Goal: Task Accomplishment & Management: Use online tool/utility

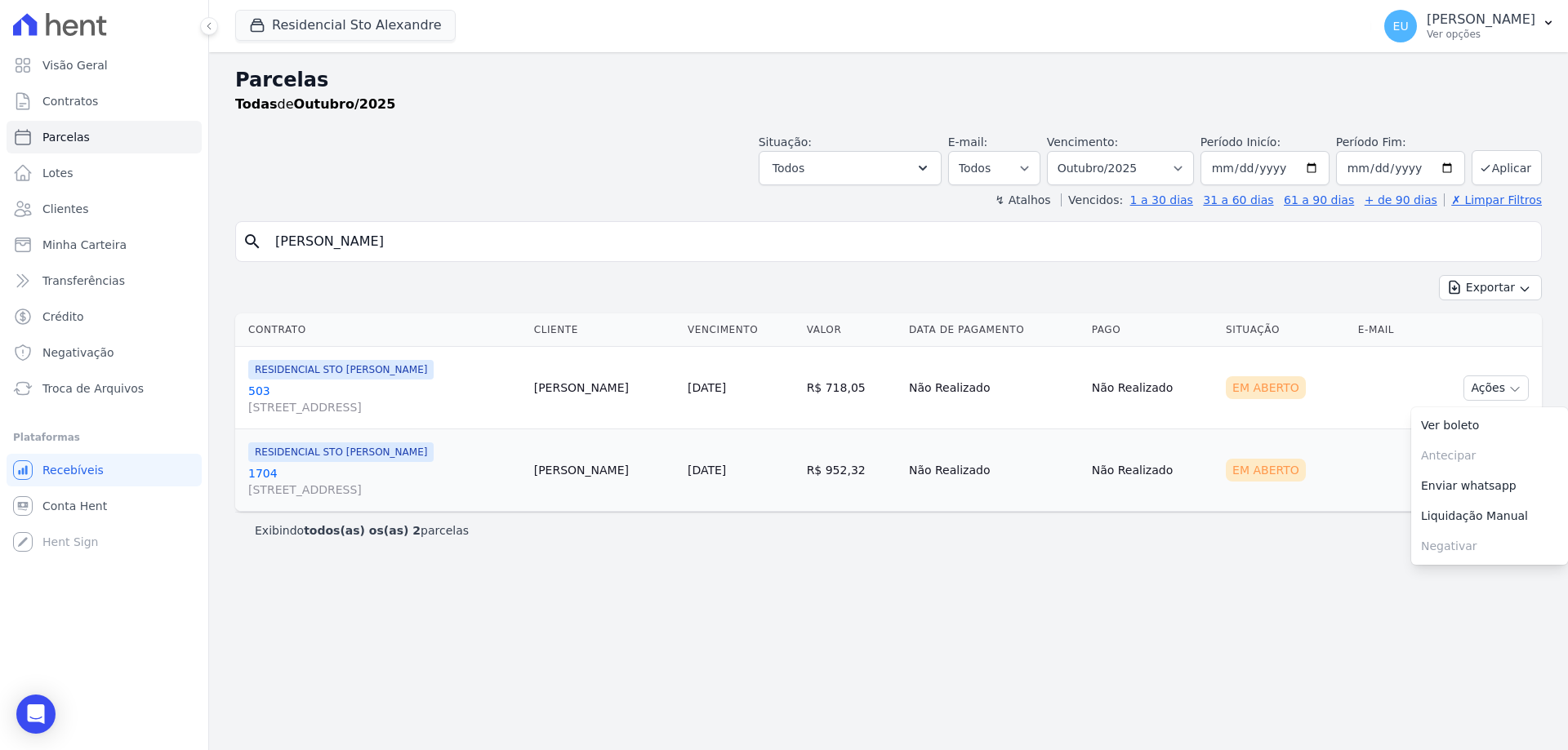
select select
drag, startPoint x: 339, startPoint y: 241, endPoint x: 210, endPoint y: 236, distance: 129.1
click at [217, 236] on div "Parcelas Todas de Outubro/2025 Situação: Agendado Em Aberto Pago Processando Ca…" at bounding box center [889, 401] width 1359 height 698
type input "aline cristina"
select select
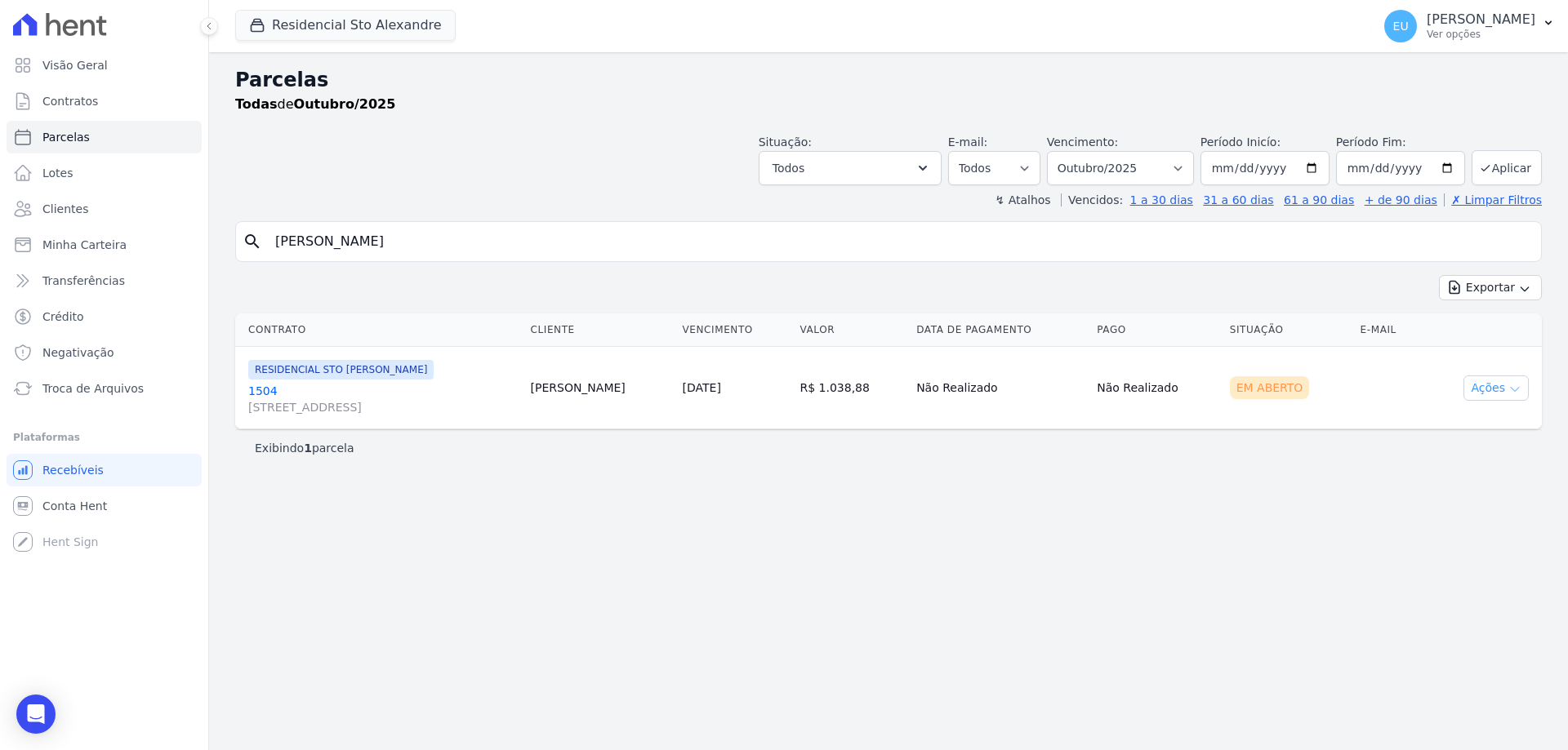
click at [1501, 387] on button "Ações" at bounding box center [1496, 388] width 66 height 26
click at [1453, 425] on link "Ver boleto" at bounding box center [1489, 425] width 157 height 30
drag, startPoint x: 385, startPoint y: 244, endPoint x: 275, endPoint y: 378, distance: 173.4
click at [263, 245] on div "search aline cristina" at bounding box center [889, 241] width 1307 height 41
type input "lucas costa"
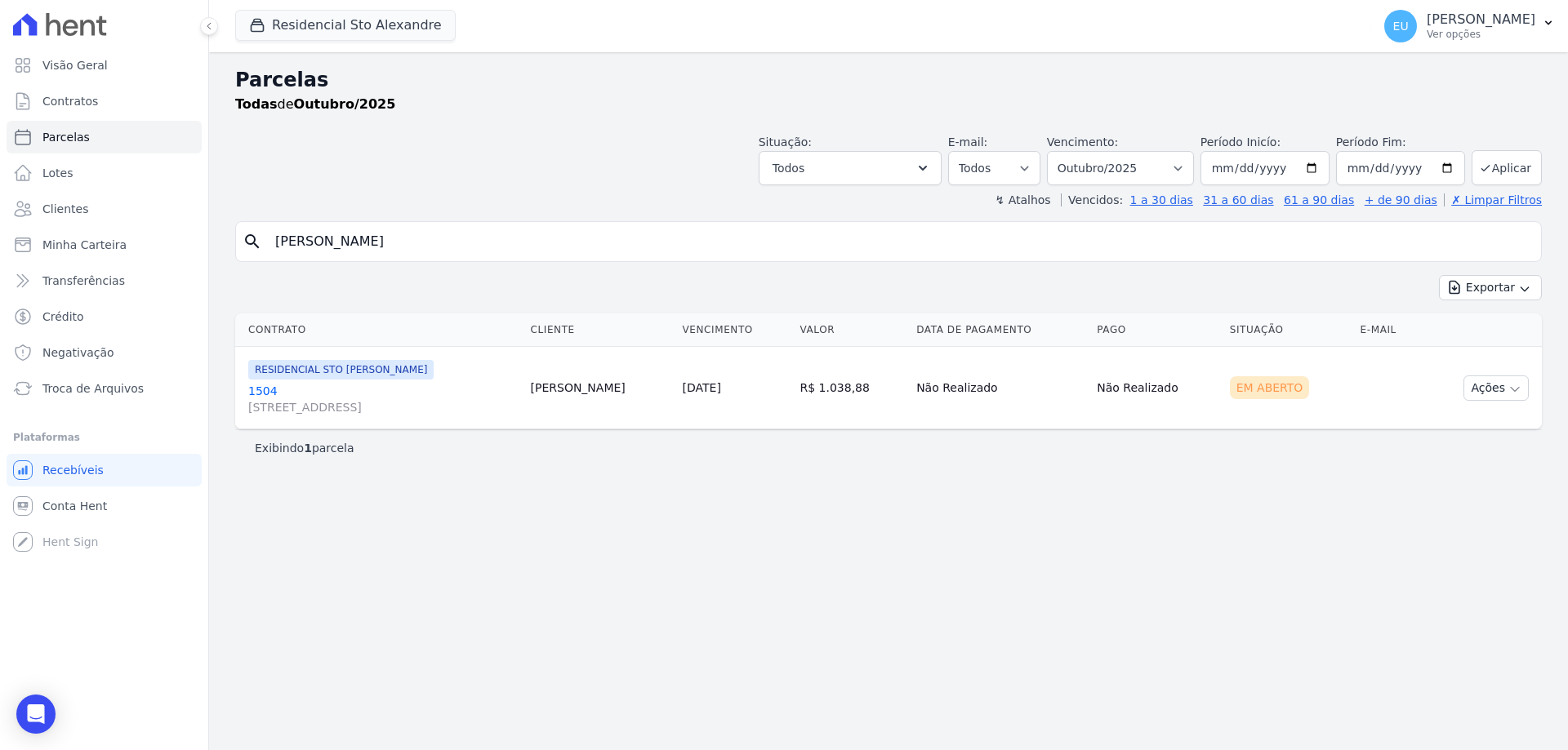
select select
click at [1495, 382] on button "Ações" at bounding box center [1496, 388] width 66 height 26
click at [1469, 422] on link "Ver boleto" at bounding box center [1489, 425] width 157 height 30
drag, startPoint x: 347, startPoint y: 246, endPoint x: 290, endPoint y: 512, distance: 272.0
click at [152, 281] on div "Visão Geral Contratos Parcelas Lotes Clientes Minha Carteira Transferências Cré…" at bounding box center [784, 375] width 1568 height 750
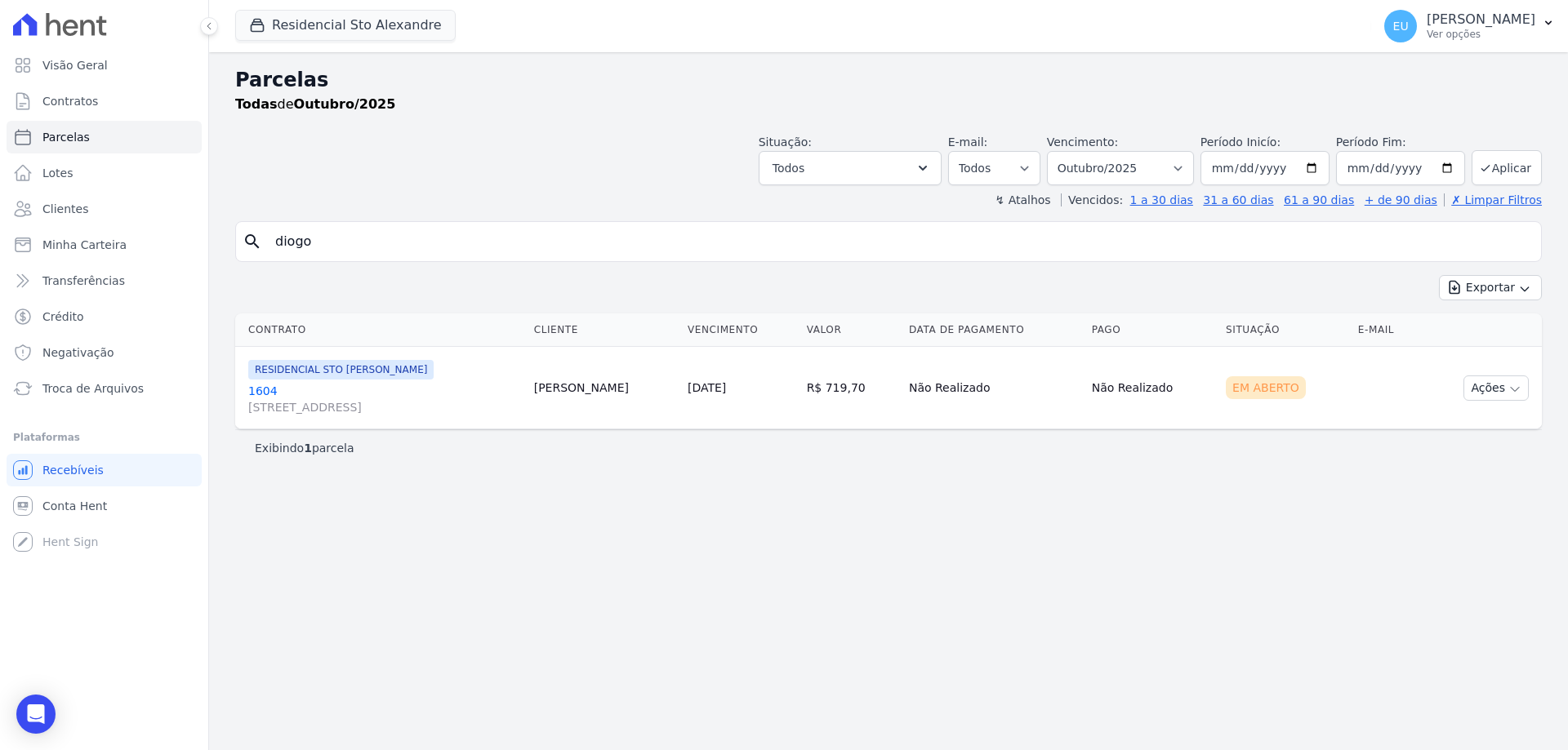
type input "diogo"
select select
click at [1513, 391] on icon "button" at bounding box center [1514, 389] width 13 height 13
click at [1464, 427] on link "Ver boleto" at bounding box center [1489, 425] width 157 height 30
click at [1449, 426] on link "Ver boleto" at bounding box center [1489, 425] width 157 height 30
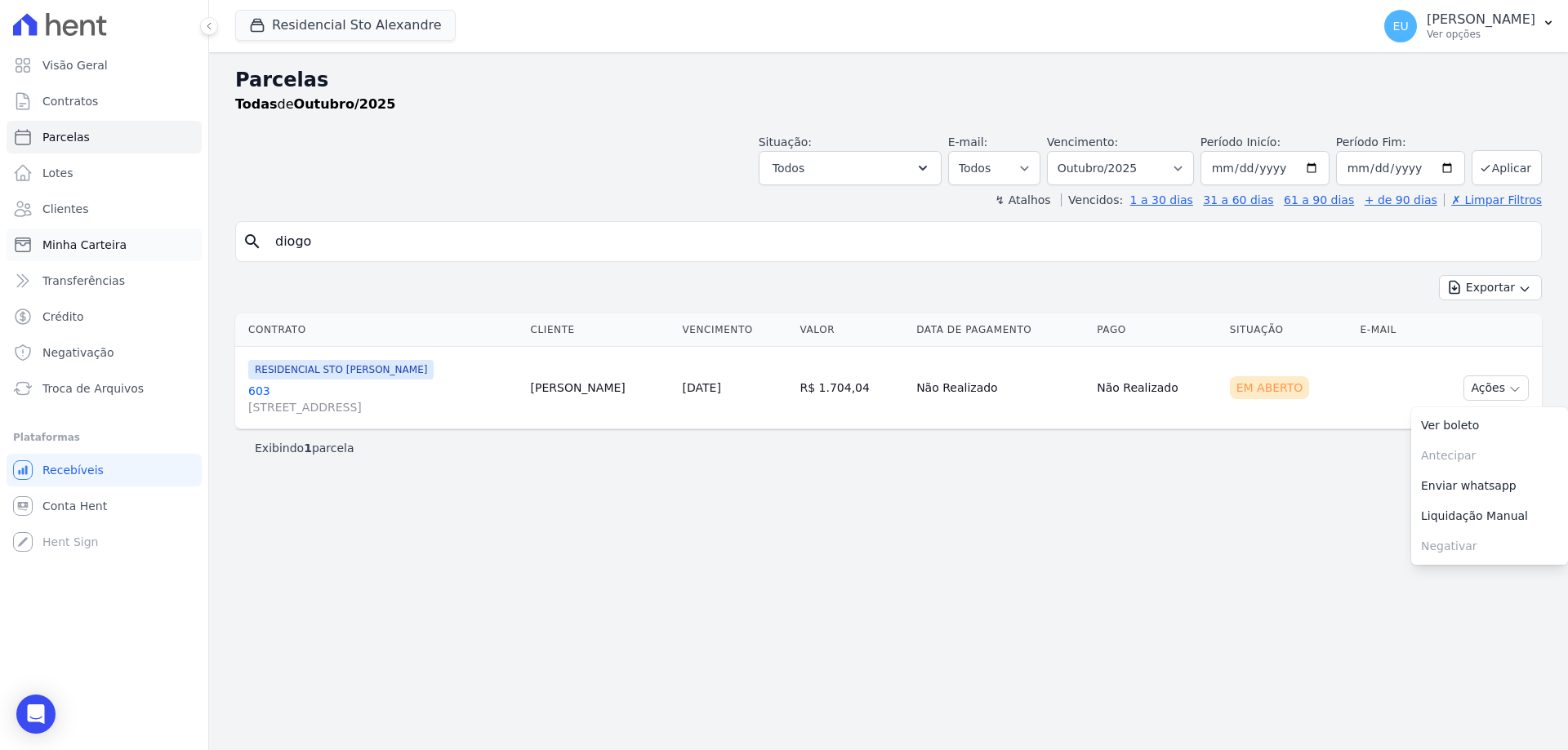
drag, startPoint x: 331, startPoint y: 246, endPoint x: 132, endPoint y: 247, distance: 199.0
click at [132, 247] on div "Visão Geral Contratos Parcelas Lotes Clientes Minha Carteira Transferências Cré…" at bounding box center [784, 375] width 1568 height 750
type input "hugo h"
select select
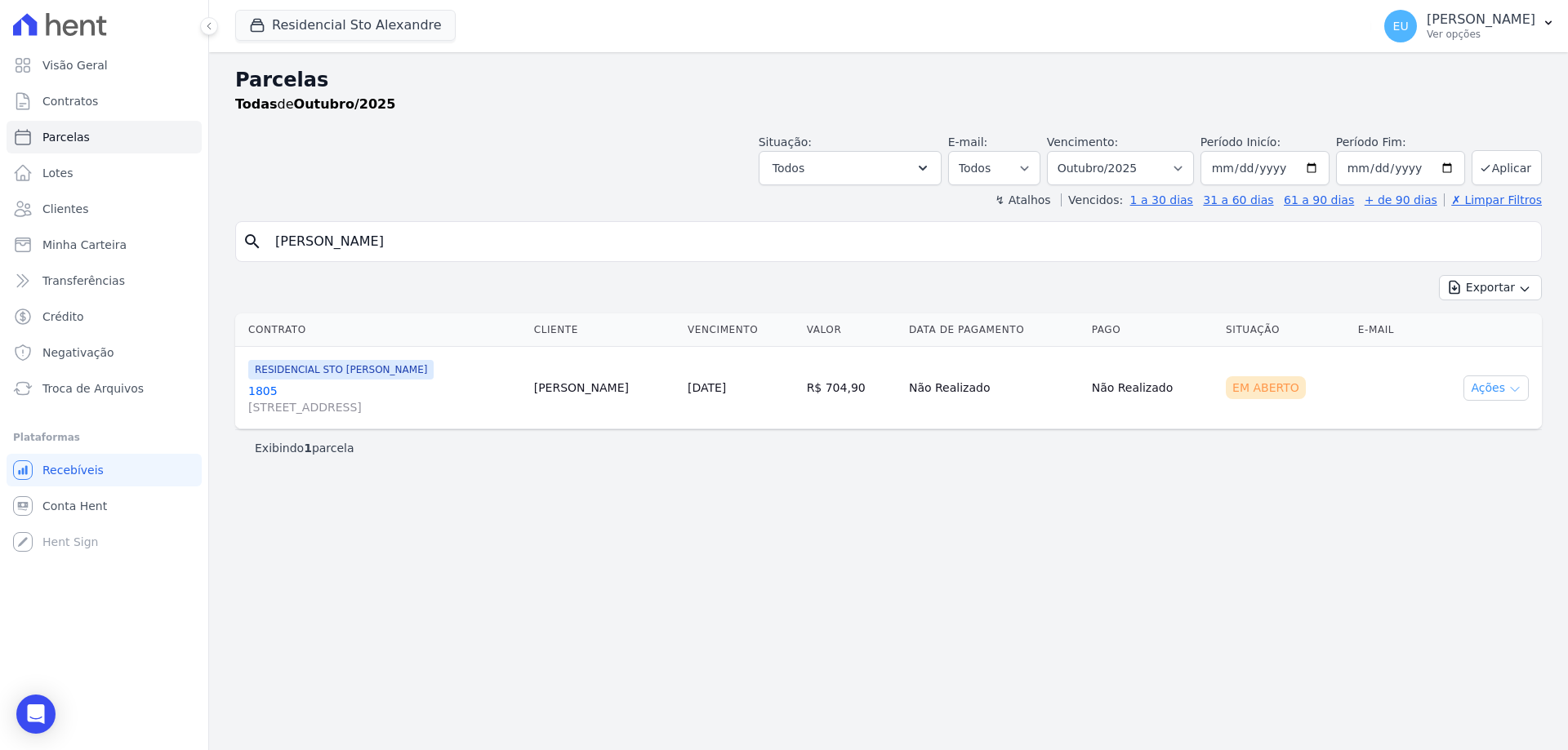
click at [1513, 387] on icon "button" at bounding box center [1514, 389] width 13 height 13
click at [1449, 423] on link "Ver boleto" at bounding box center [1489, 425] width 157 height 30
drag, startPoint x: 236, startPoint y: 222, endPoint x: 154, endPoint y: 213, distance: 82.5
click at [154, 213] on div "Visão Geral Contratos Parcelas Lotes Clientes Minha Carteira Transferências Cré…" at bounding box center [784, 375] width 1568 height 750
type input "rene"
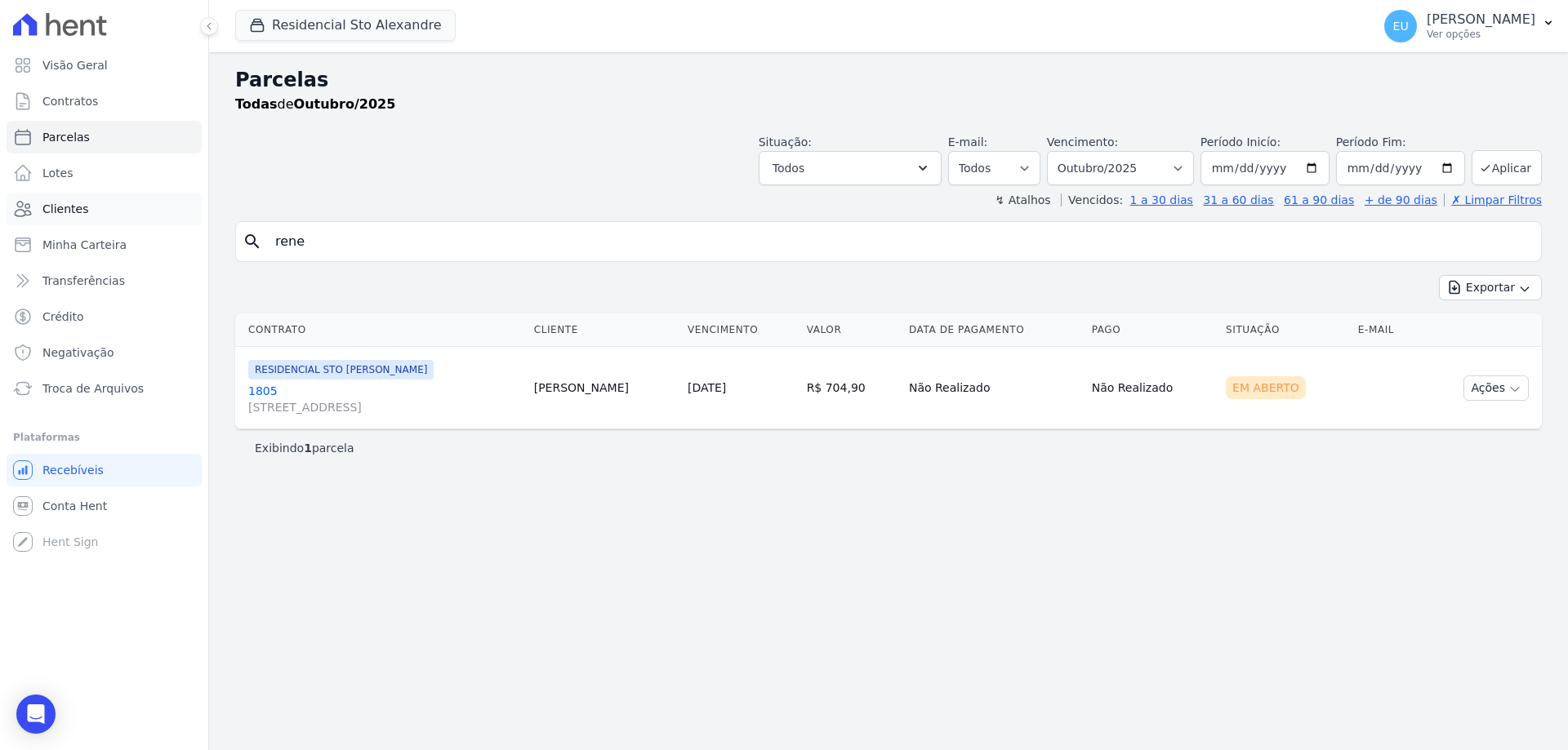
select select
click at [1482, 385] on button "Ações" at bounding box center [1496, 388] width 66 height 26
click at [1443, 427] on link "Ver boleto" at bounding box center [1489, 425] width 157 height 30
drag, startPoint x: 330, startPoint y: 246, endPoint x: 160, endPoint y: 231, distance: 170.7
click at [160, 231] on div "Visão Geral Contratos Parcelas Lotes Clientes Minha Carteira Transferências Cré…" at bounding box center [784, 375] width 1568 height 750
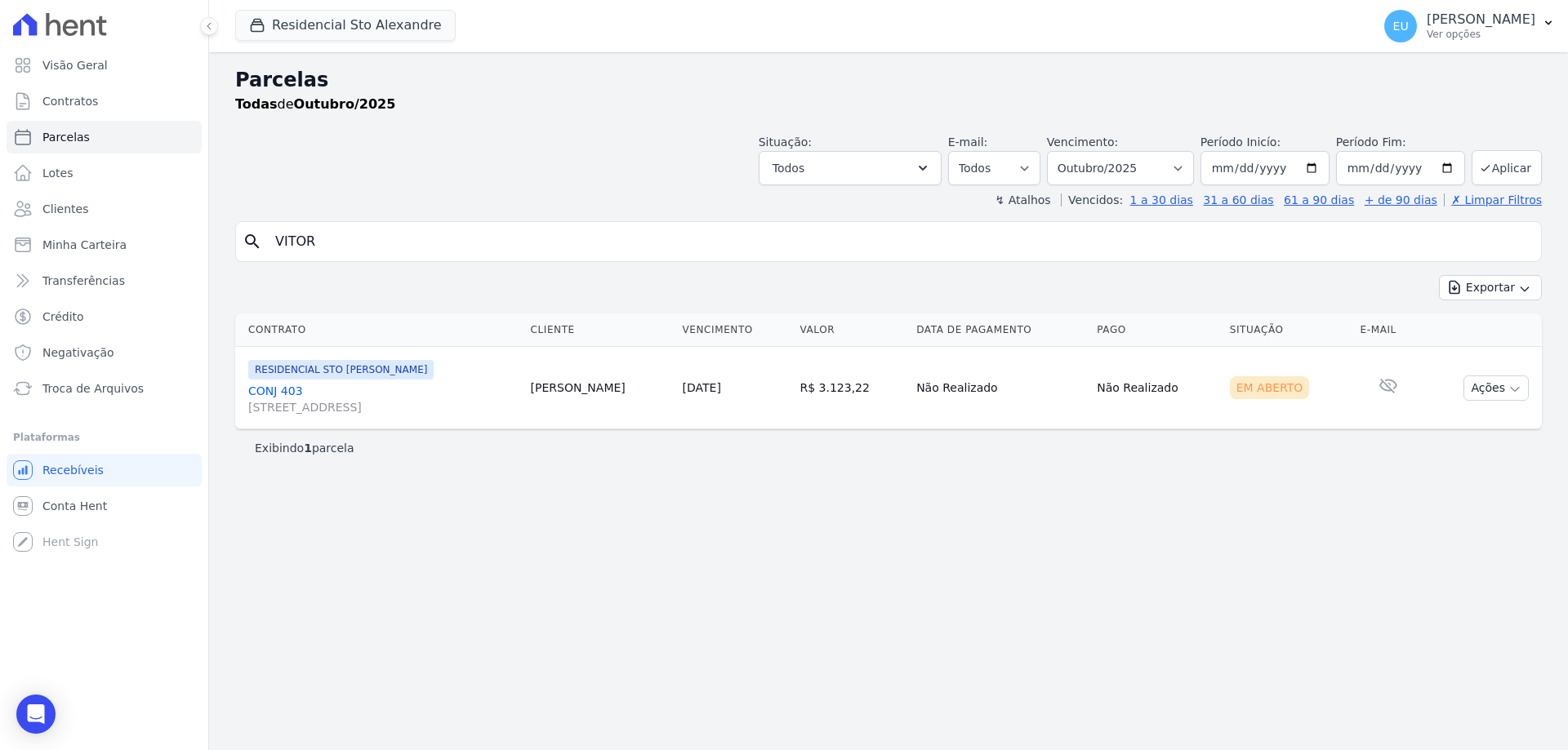
type input "VITOR"
select select
click at [1502, 391] on button "Ações" at bounding box center [1496, 388] width 66 height 26
click at [1480, 428] on link "Ver boleto" at bounding box center [1489, 425] width 157 height 30
drag, startPoint x: 343, startPoint y: 240, endPoint x: 231, endPoint y: 253, distance: 112.8
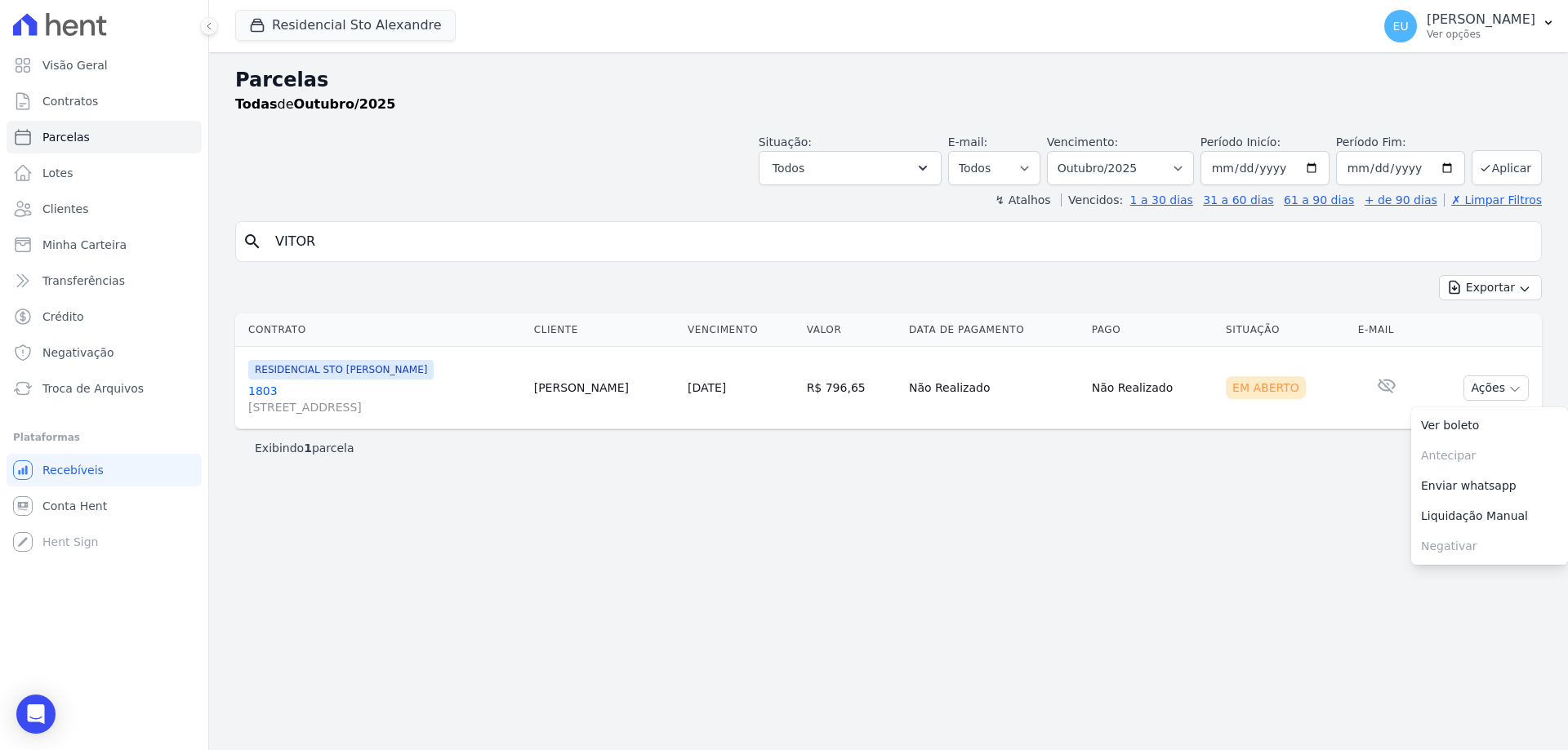
click at [231, 253] on div "Parcelas Todas de Outubro/2025 Situação: Agendado Em Aberto Pago Processando Ca…" at bounding box center [889, 401] width 1359 height 698
type input "MAROZ"
select select
click at [1507, 389] on button "Ações" at bounding box center [1496, 388] width 66 height 26
click at [1451, 427] on link "Ver boleto" at bounding box center [1489, 425] width 157 height 30
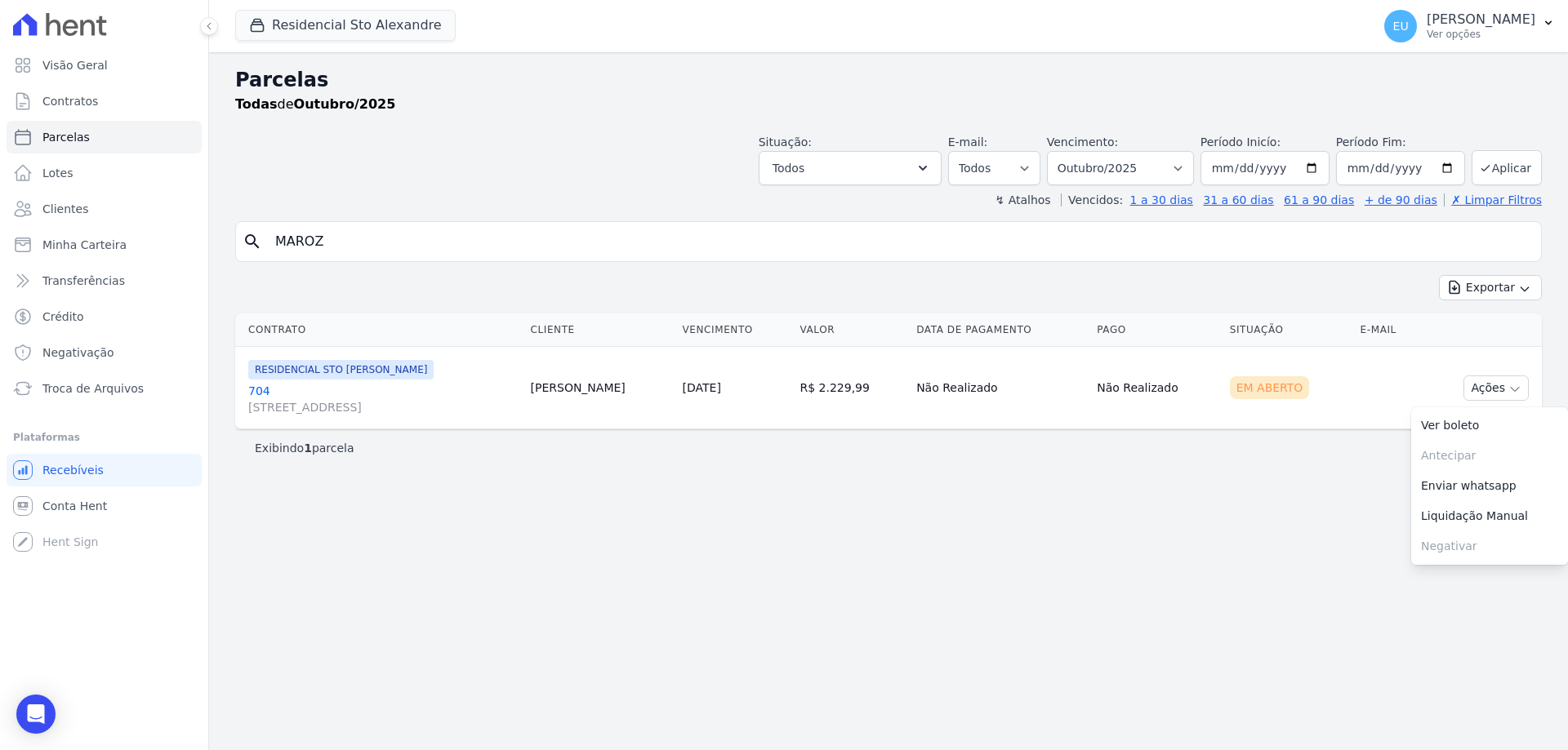
drag, startPoint x: 333, startPoint y: 239, endPoint x: 258, endPoint y: 246, distance: 75.3
click at [258, 246] on div "search MAROZ" at bounding box center [889, 241] width 1307 height 41
type input "freire"
select select
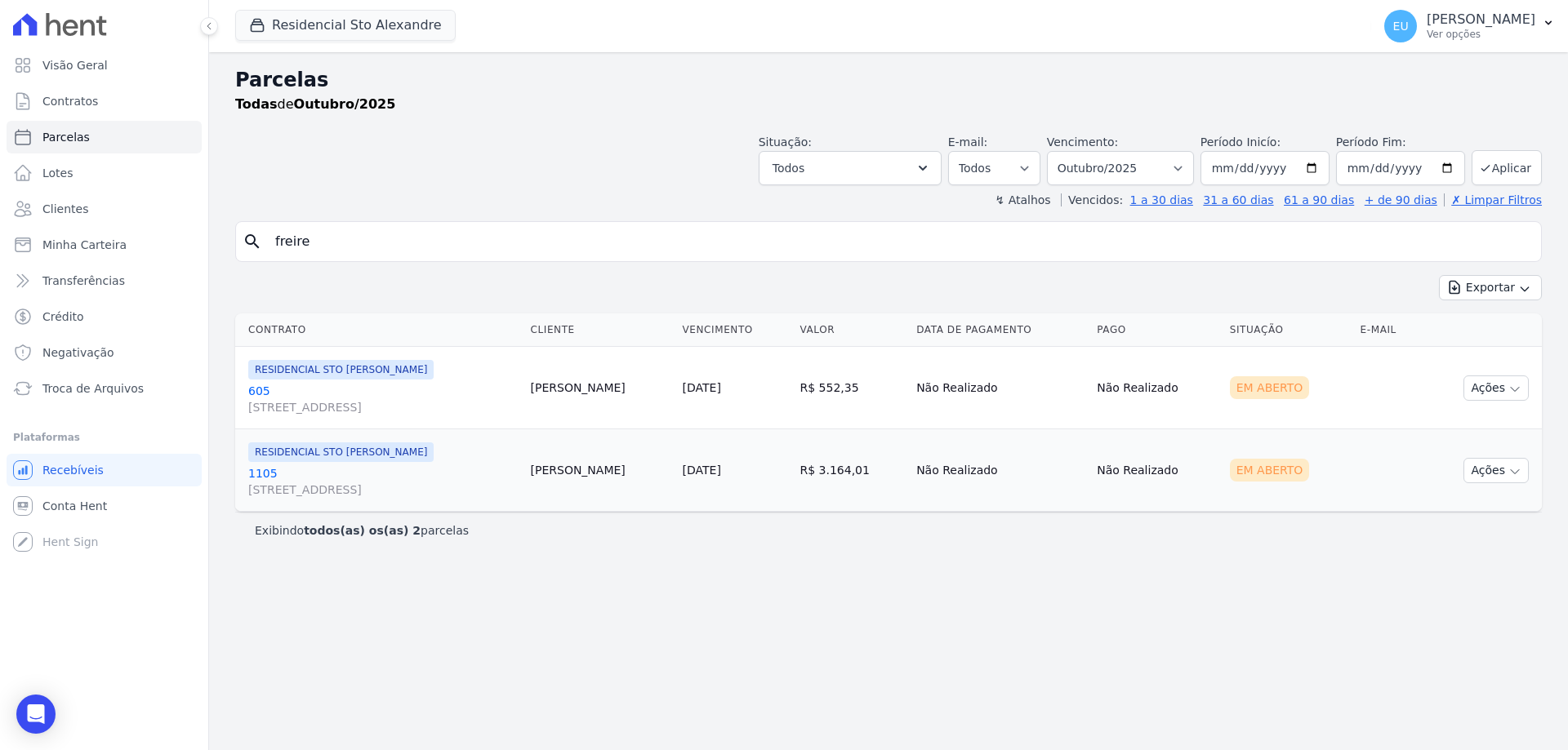
click at [318, 247] on input "freire" at bounding box center [900, 241] width 1269 height 32
type input "freires"
select select
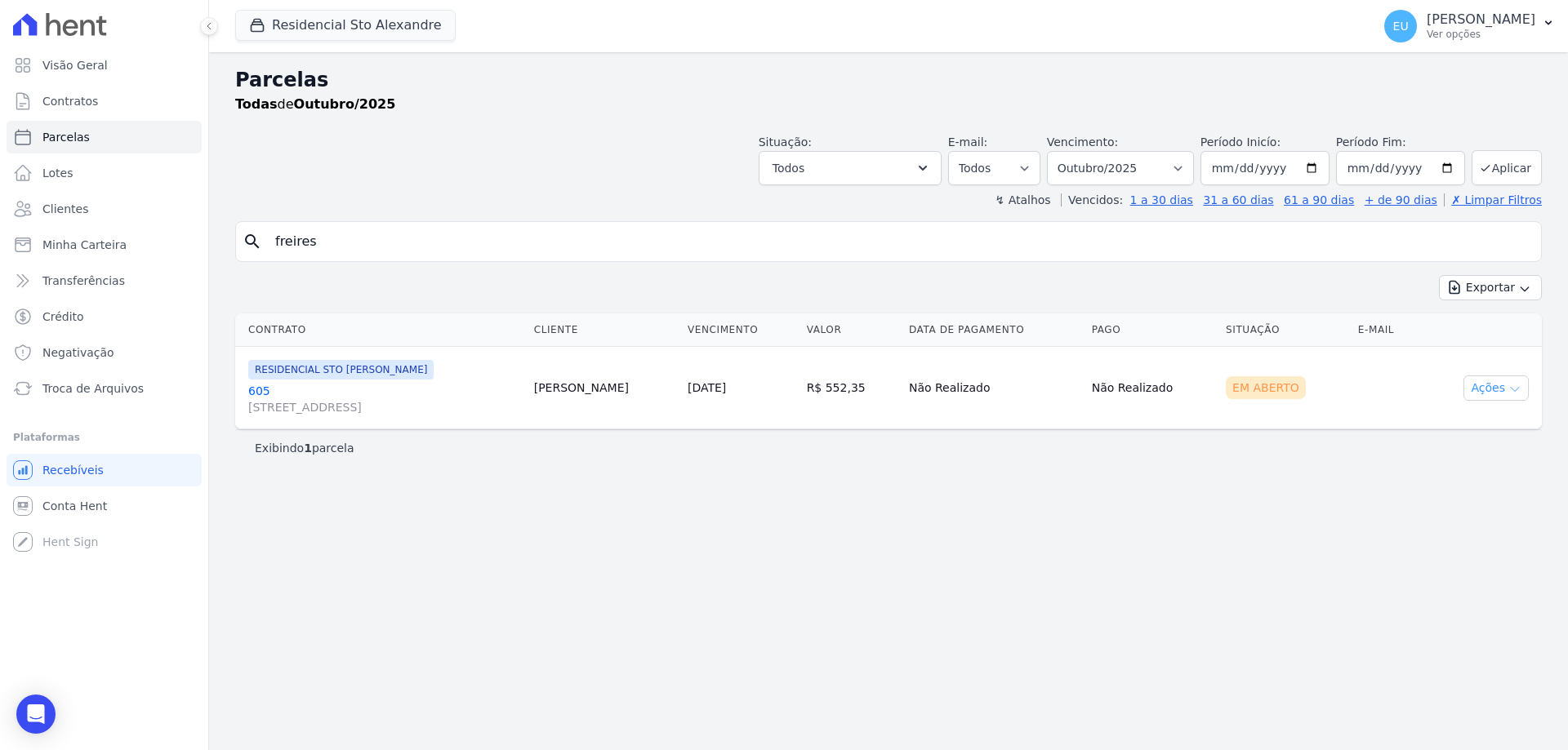
click at [1478, 381] on button "Ações" at bounding box center [1496, 388] width 66 height 26
click at [1457, 422] on link "Ver boleto" at bounding box center [1489, 425] width 157 height 30
click at [854, 467] on div "Parcelas Todas de Outubro/2025 Situação: Agendado Em Aberto Pago Processando Ca…" at bounding box center [889, 401] width 1359 height 698
click at [1499, 387] on button "Ações" at bounding box center [1496, 388] width 66 height 26
click at [656, 555] on div "Parcelas Todas de Outubro/2025 Situação: Agendado Em Aberto Pago Processando Ca…" at bounding box center [889, 401] width 1359 height 698
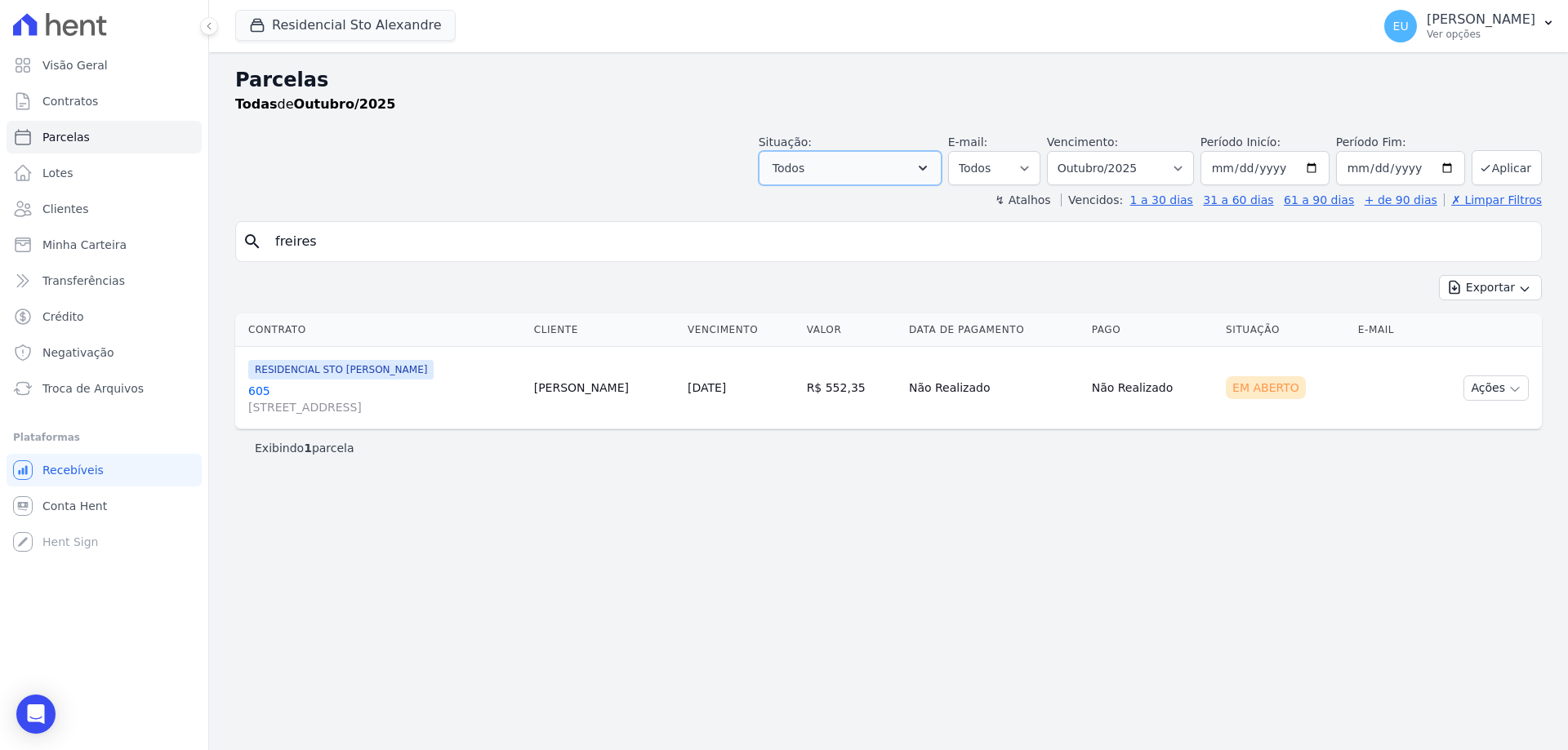
click at [912, 166] on button "Todos" at bounding box center [850, 168] width 183 height 34
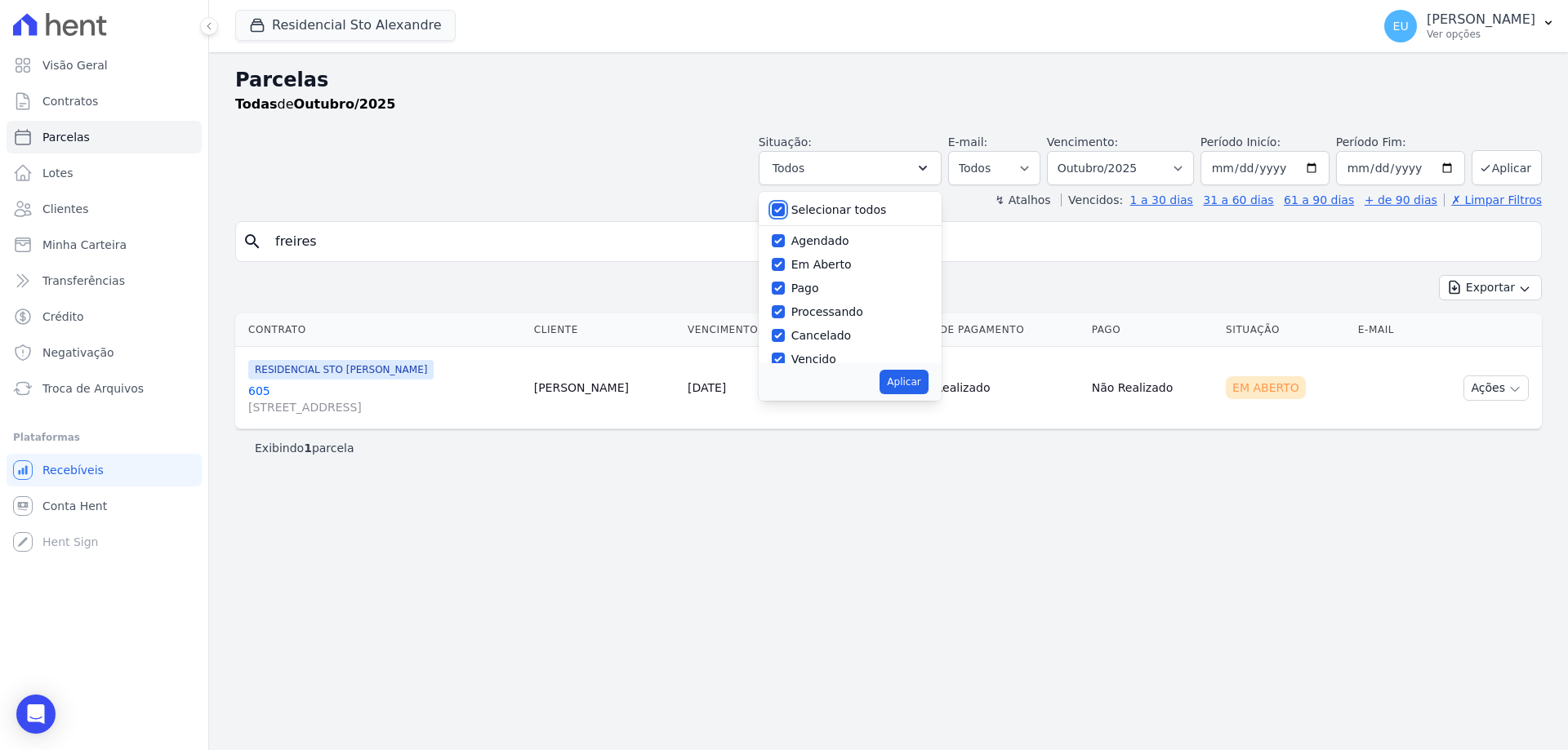
click at [784, 206] on input "Selecionar todos" at bounding box center [778, 209] width 13 height 13
checkbox input "false"
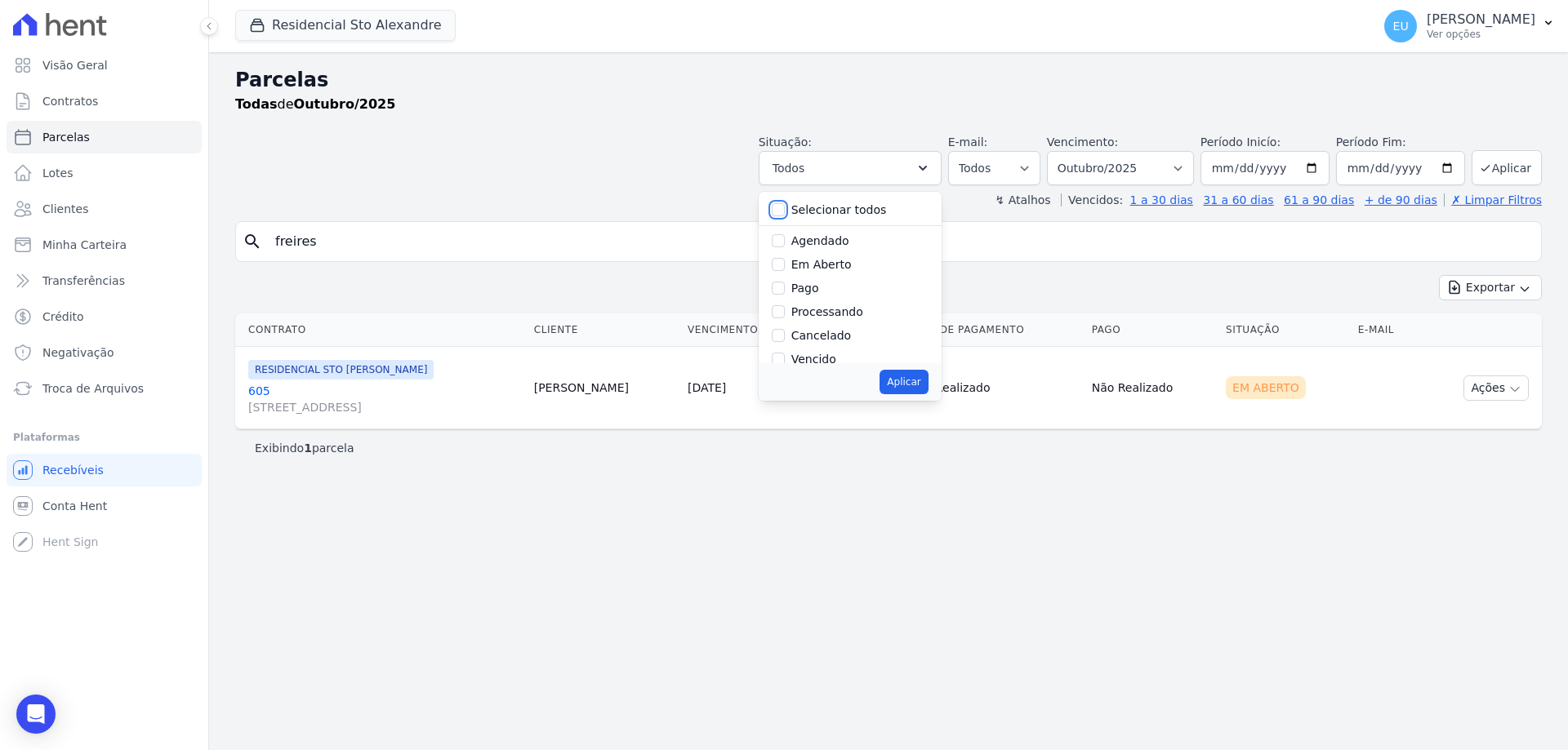
checkbox input "false"
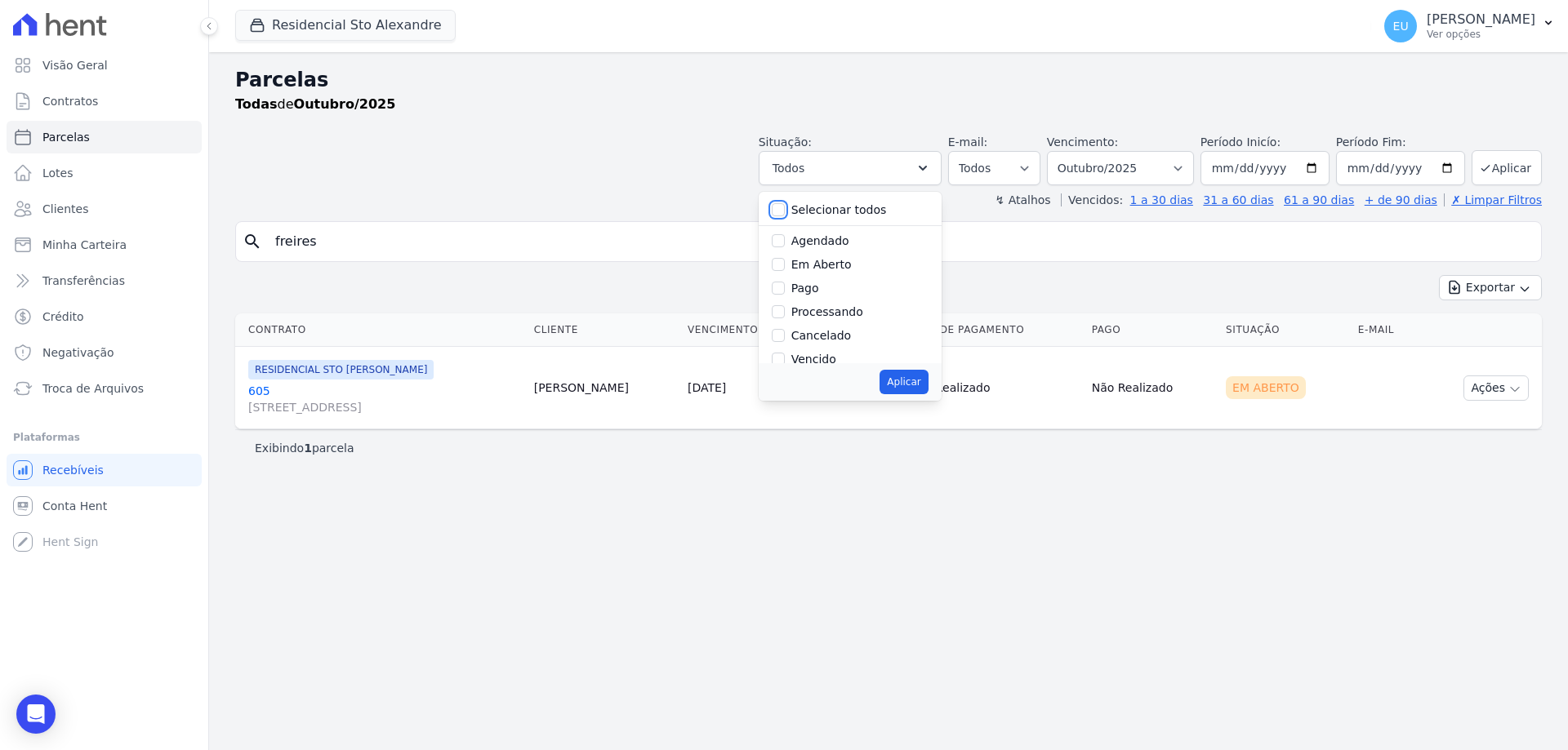
checkbox input "false"
click at [784, 264] on input "Em Aberto" at bounding box center [778, 264] width 13 height 13
checkbox input "true"
click at [928, 381] on button "Aplicar" at bounding box center [903, 381] width 48 height 25
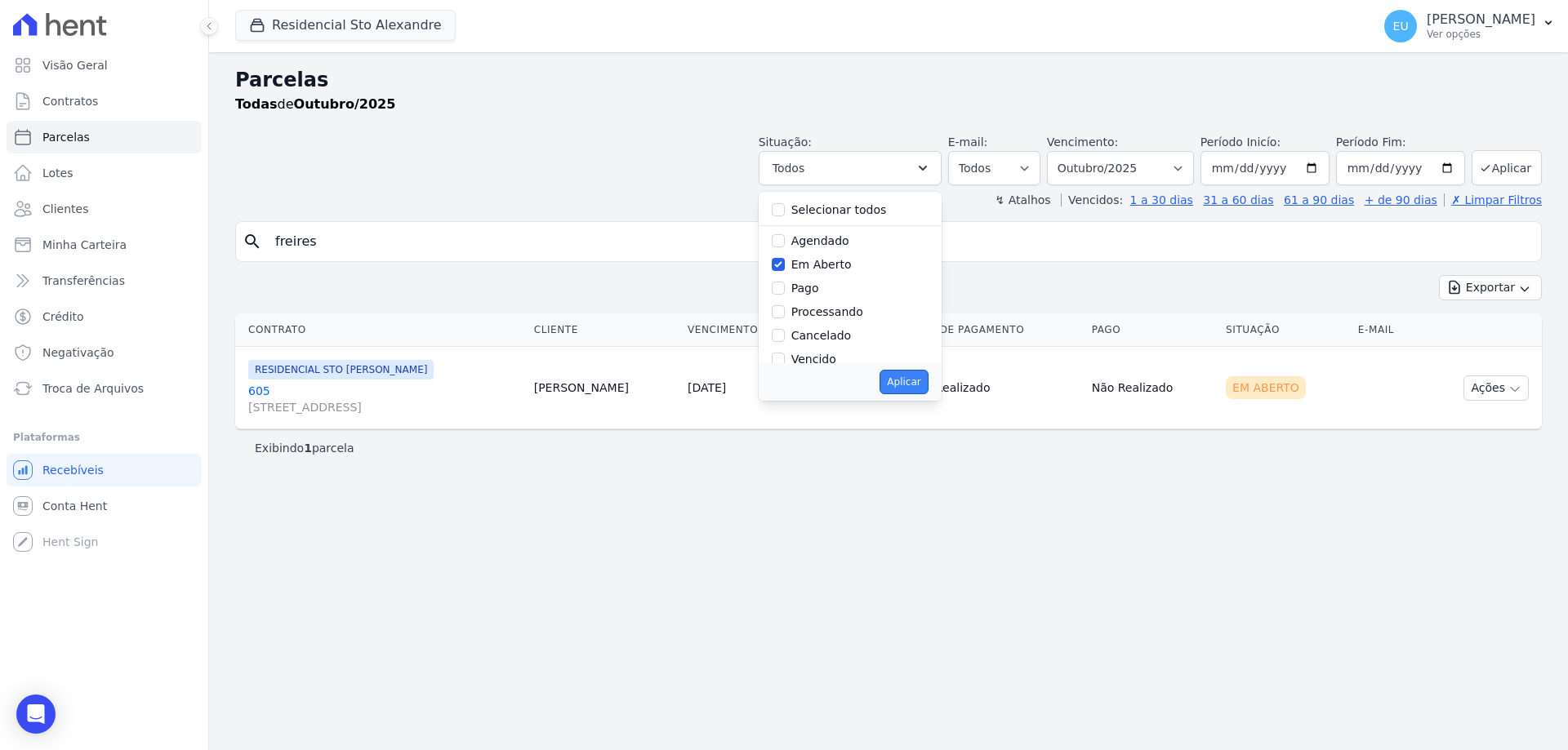
select select "pending"
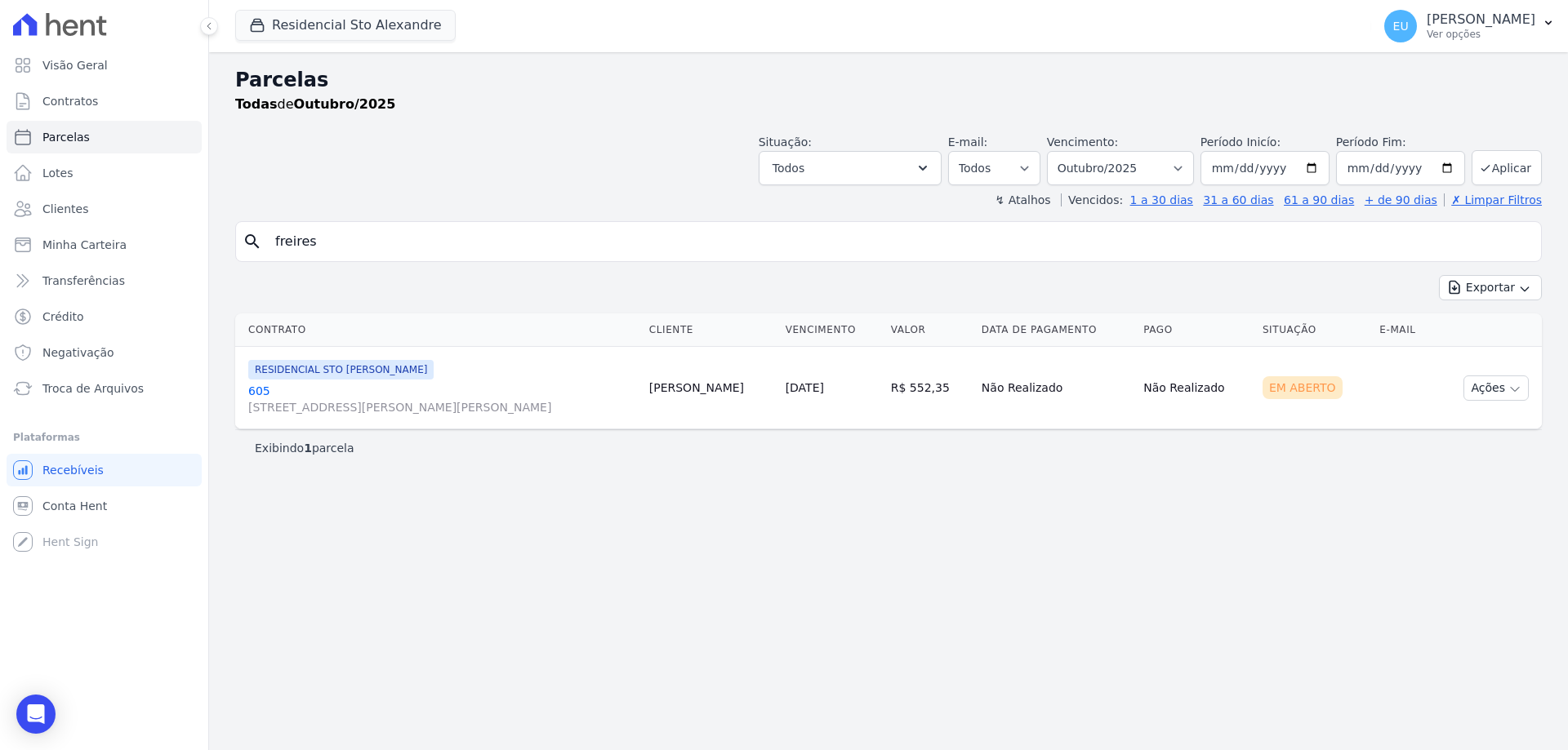
select select "pending"
click at [80, 391] on span "Troca de Arquivos" at bounding box center [93, 388] width 102 height 16
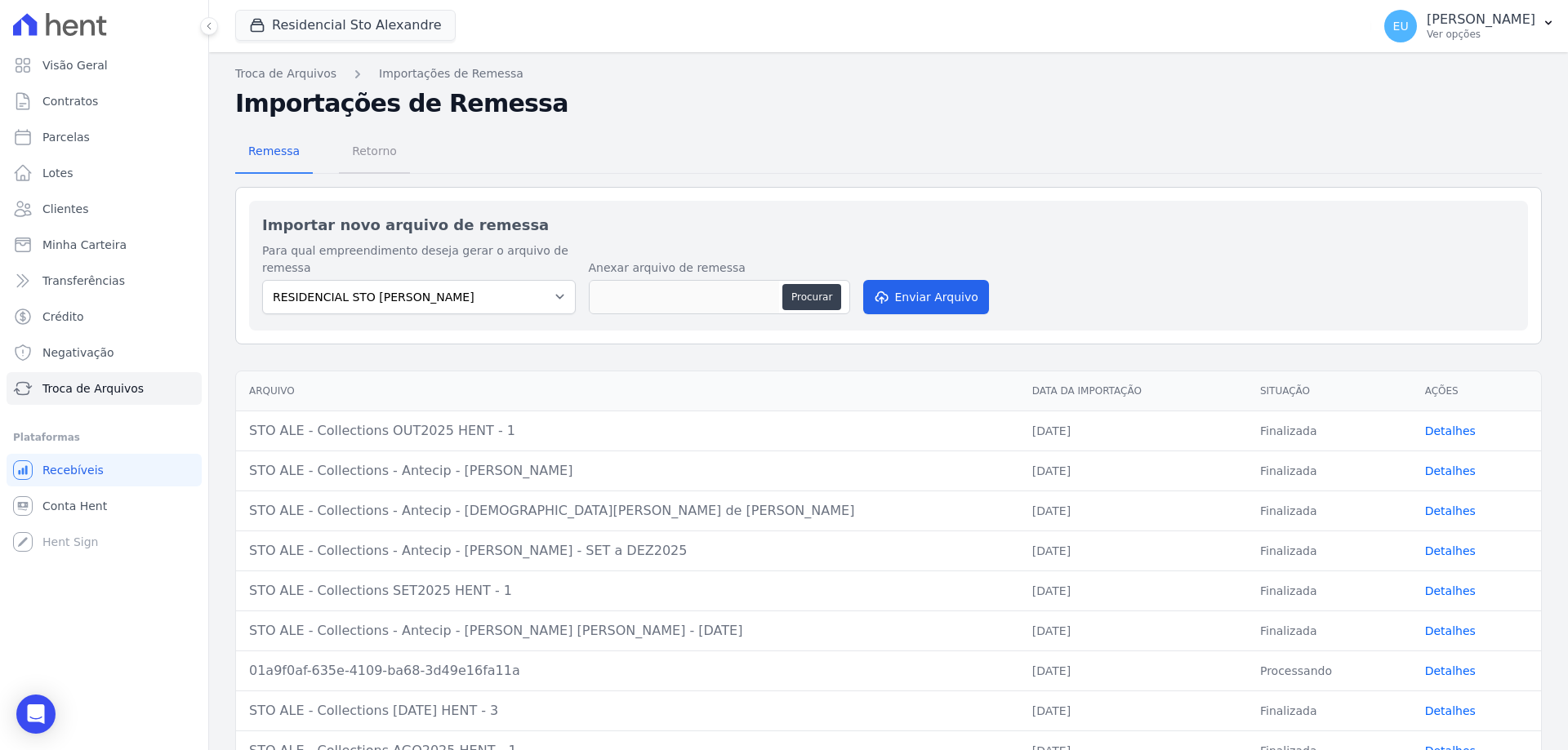
click at [364, 146] on span "Retorno" at bounding box center [375, 151] width 65 height 32
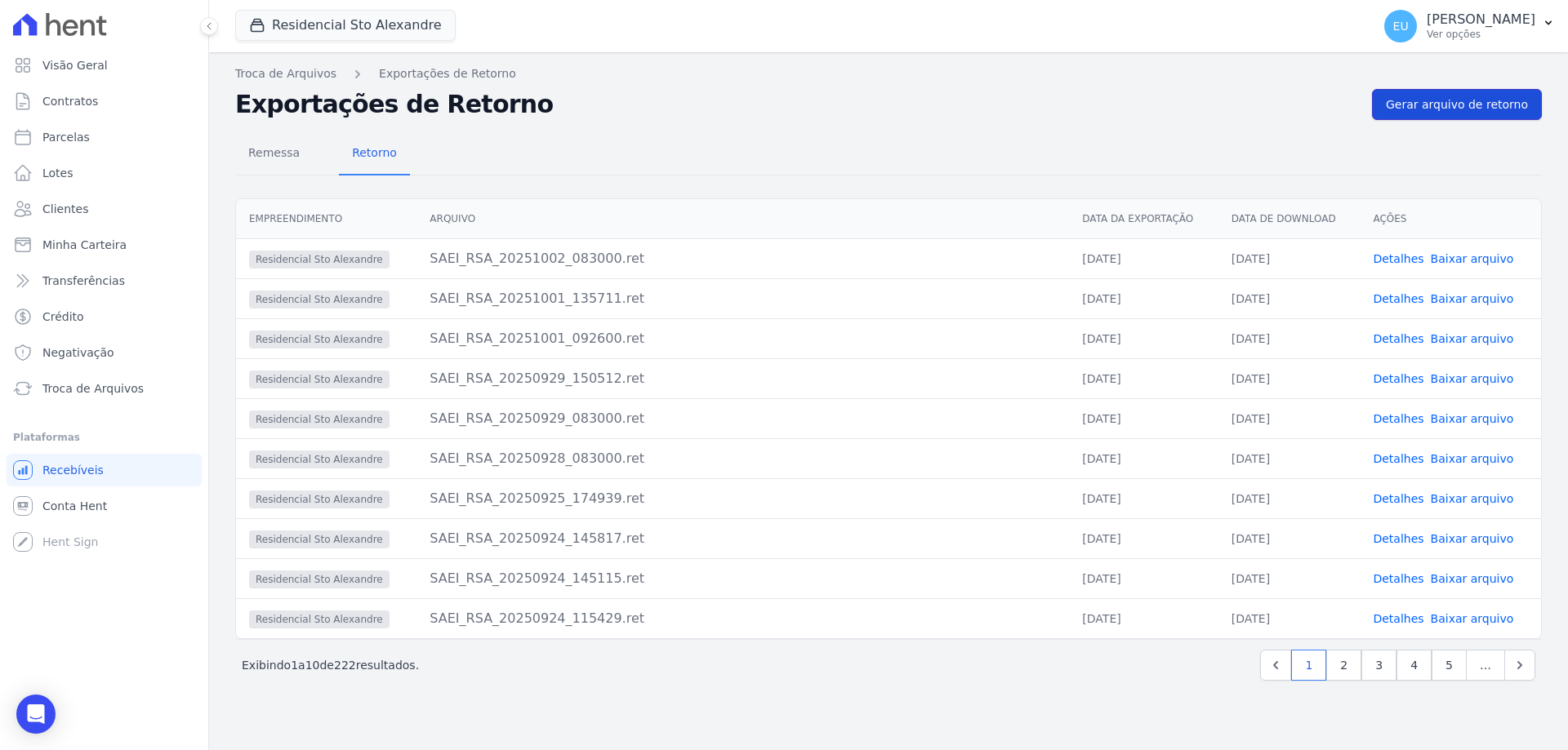
click at [1465, 104] on span "Gerar arquivo de retorno" at bounding box center [1457, 104] width 142 height 16
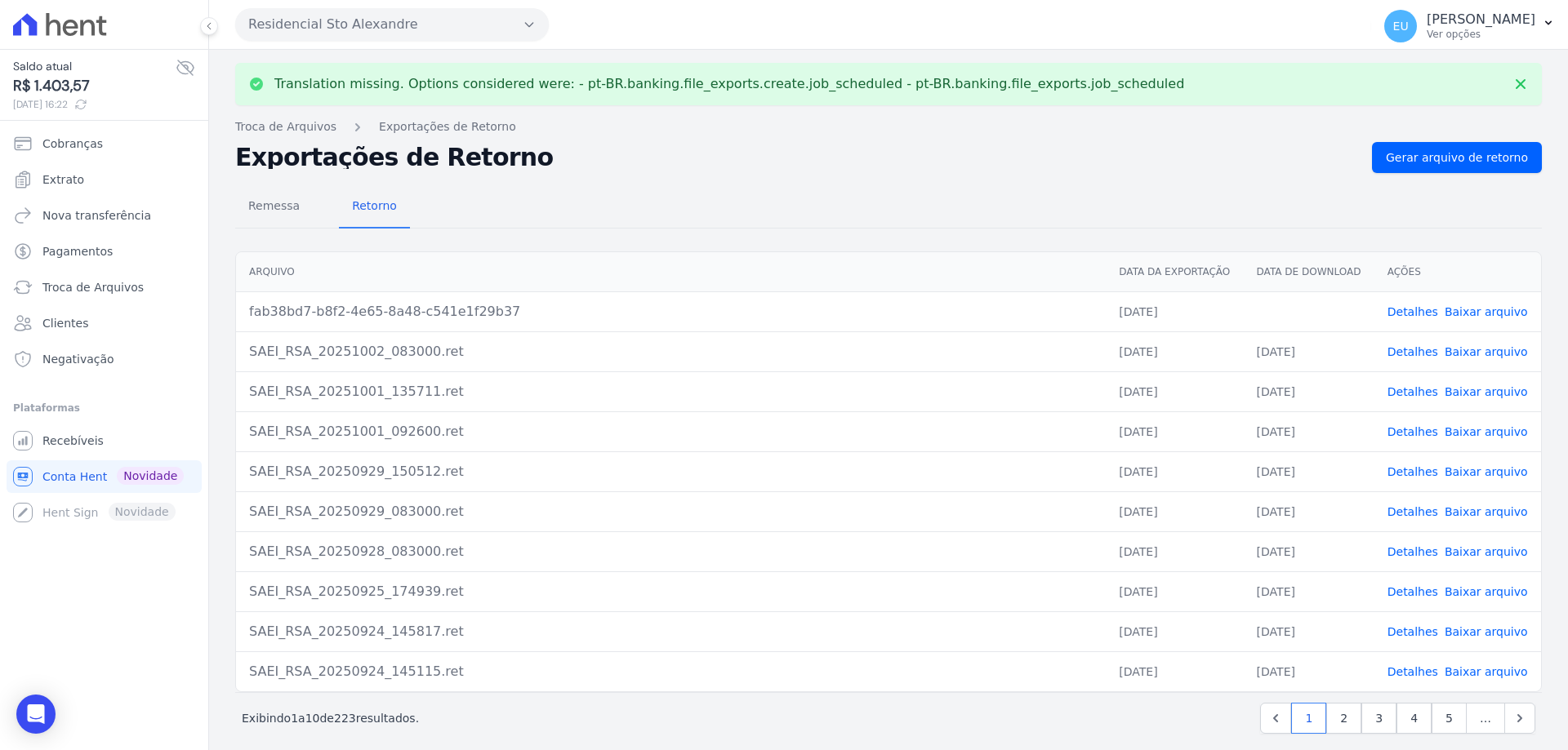
click at [1403, 310] on link "Detalhes" at bounding box center [1413, 311] width 50 height 13
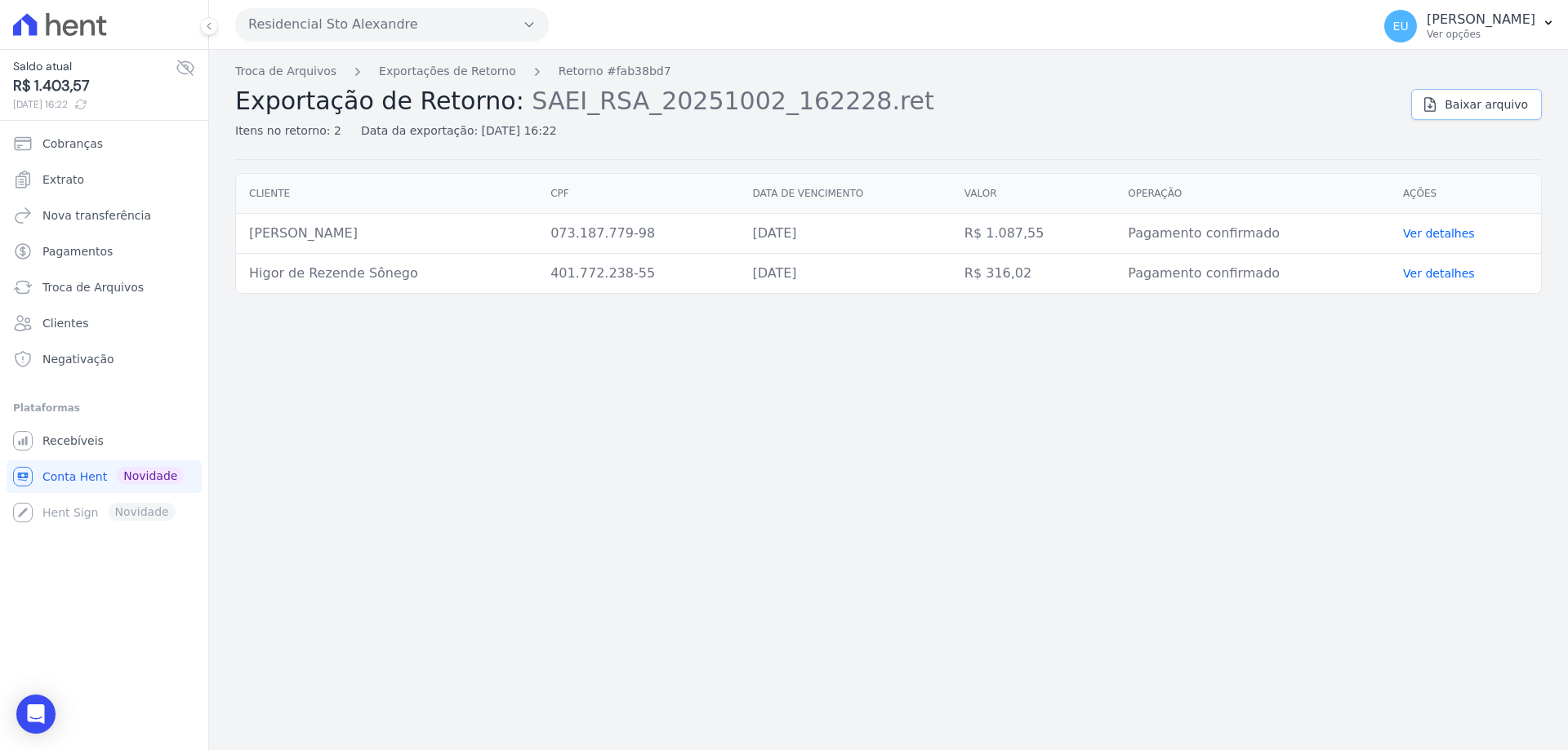
click at [1484, 101] on span "Baixar arquivo" at bounding box center [1487, 104] width 84 height 16
click at [72, 434] on span "Recebíveis" at bounding box center [73, 440] width 61 height 16
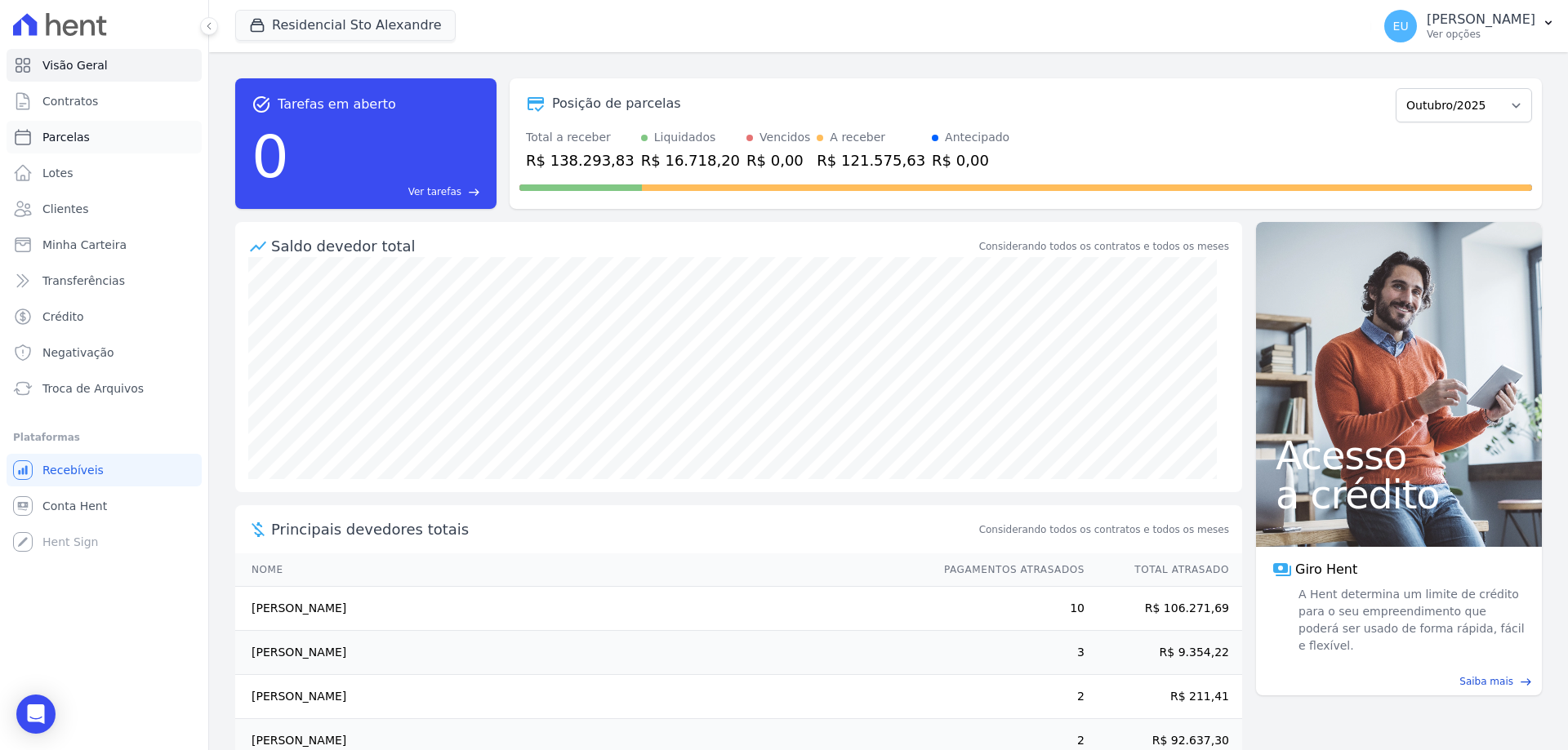
click at [66, 131] on span "Parcelas" at bounding box center [66, 137] width 47 height 16
select select
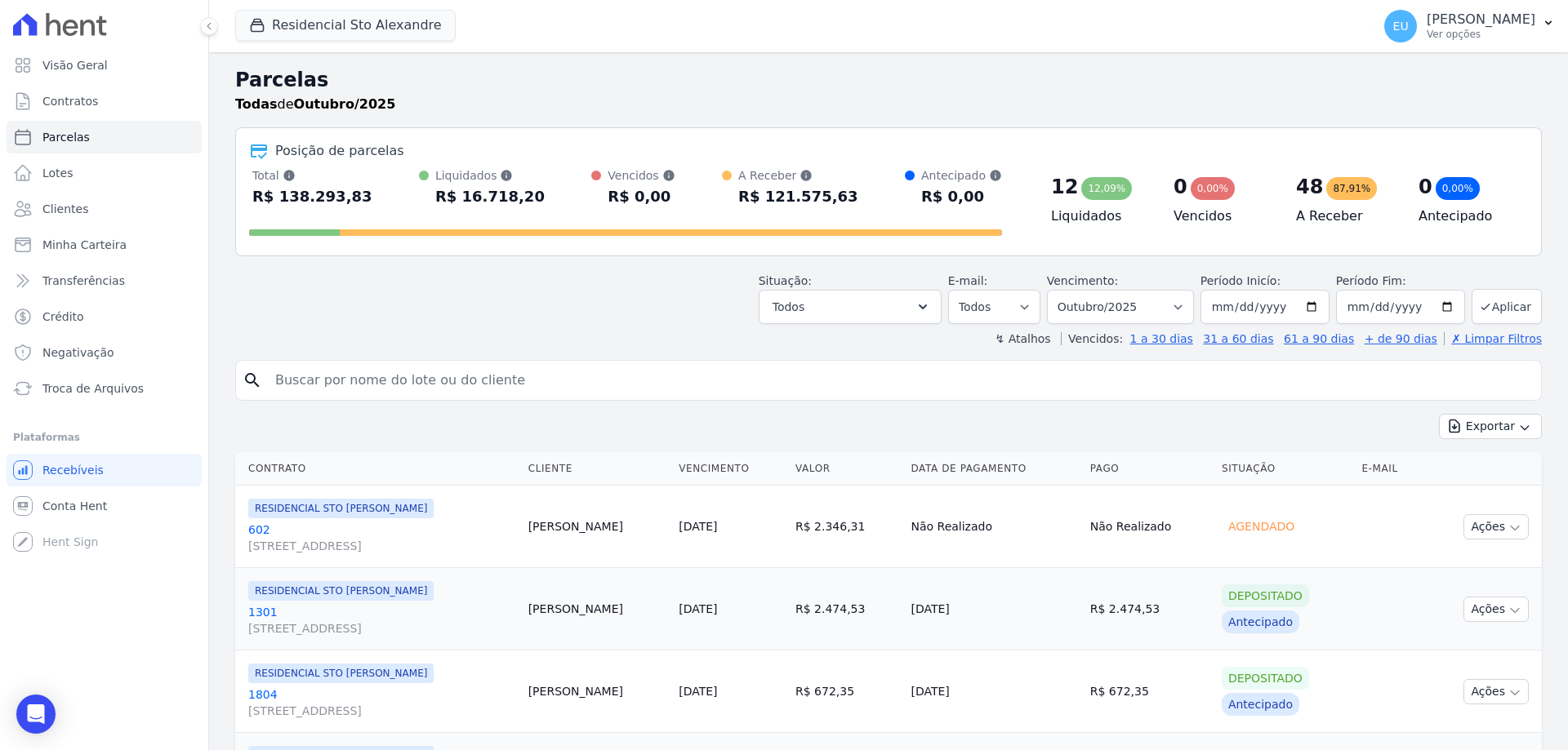
click at [376, 382] on input "search" at bounding box center [900, 381] width 1269 height 32
type input "higor"
click at [1439, 414] on button "Exportar" at bounding box center [1490, 427] width 103 height 26
click at [638, 385] on input "higor" at bounding box center [900, 381] width 1269 height 32
select select
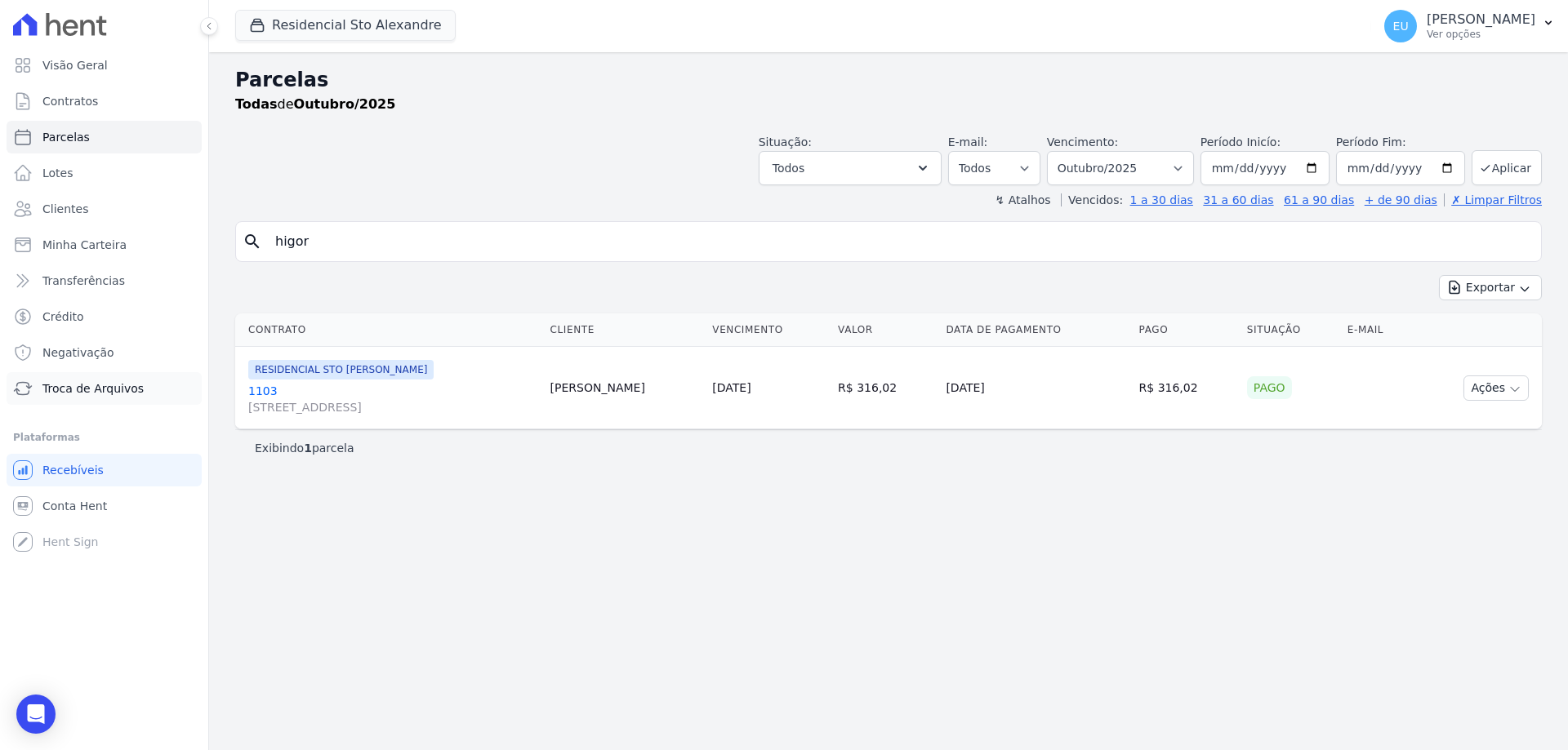
click at [73, 389] on span "Troca de Arquivos" at bounding box center [93, 388] width 102 height 16
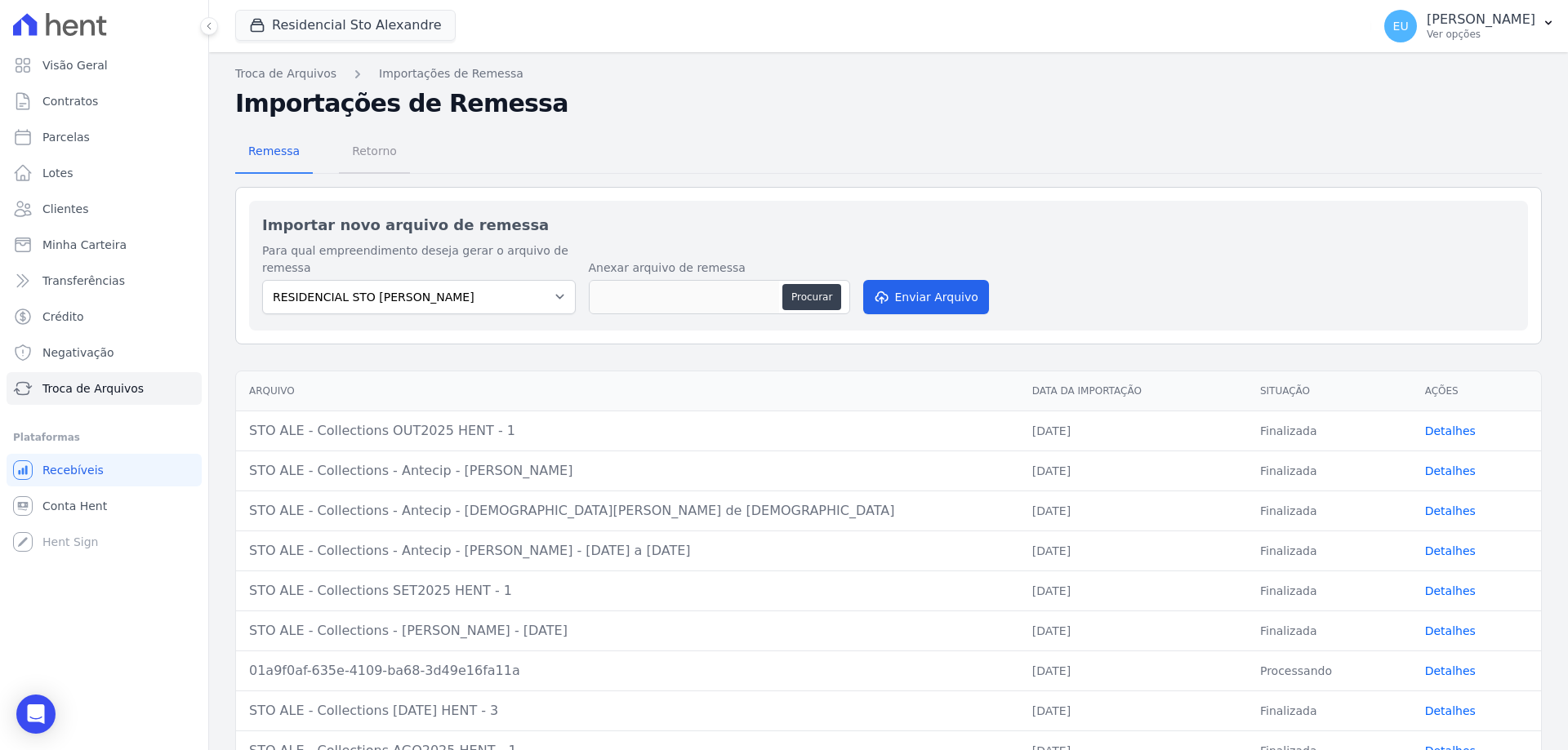
click at [360, 147] on span "Retorno" at bounding box center [375, 151] width 65 height 32
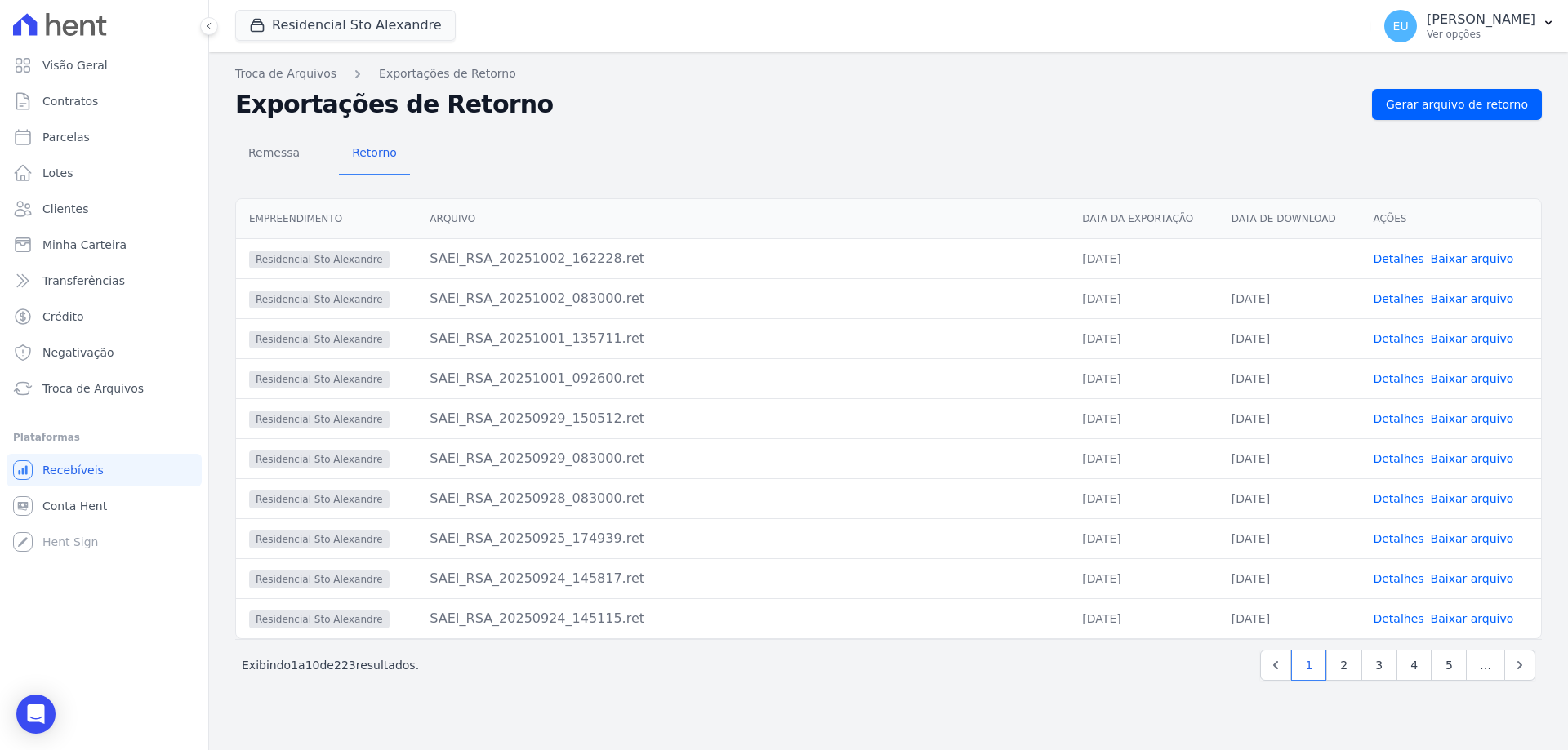
click at [1465, 256] on link "Baixar arquivo" at bounding box center [1472, 259] width 84 height 13
click at [901, 129] on div "Remessa Retorno Empreendimento [GEOGRAPHIC_DATA] Data da Exportação Data de Dow…" at bounding box center [889, 409] width 1307 height 577
click at [271, 154] on span "Remessa" at bounding box center [273, 153] width 71 height 32
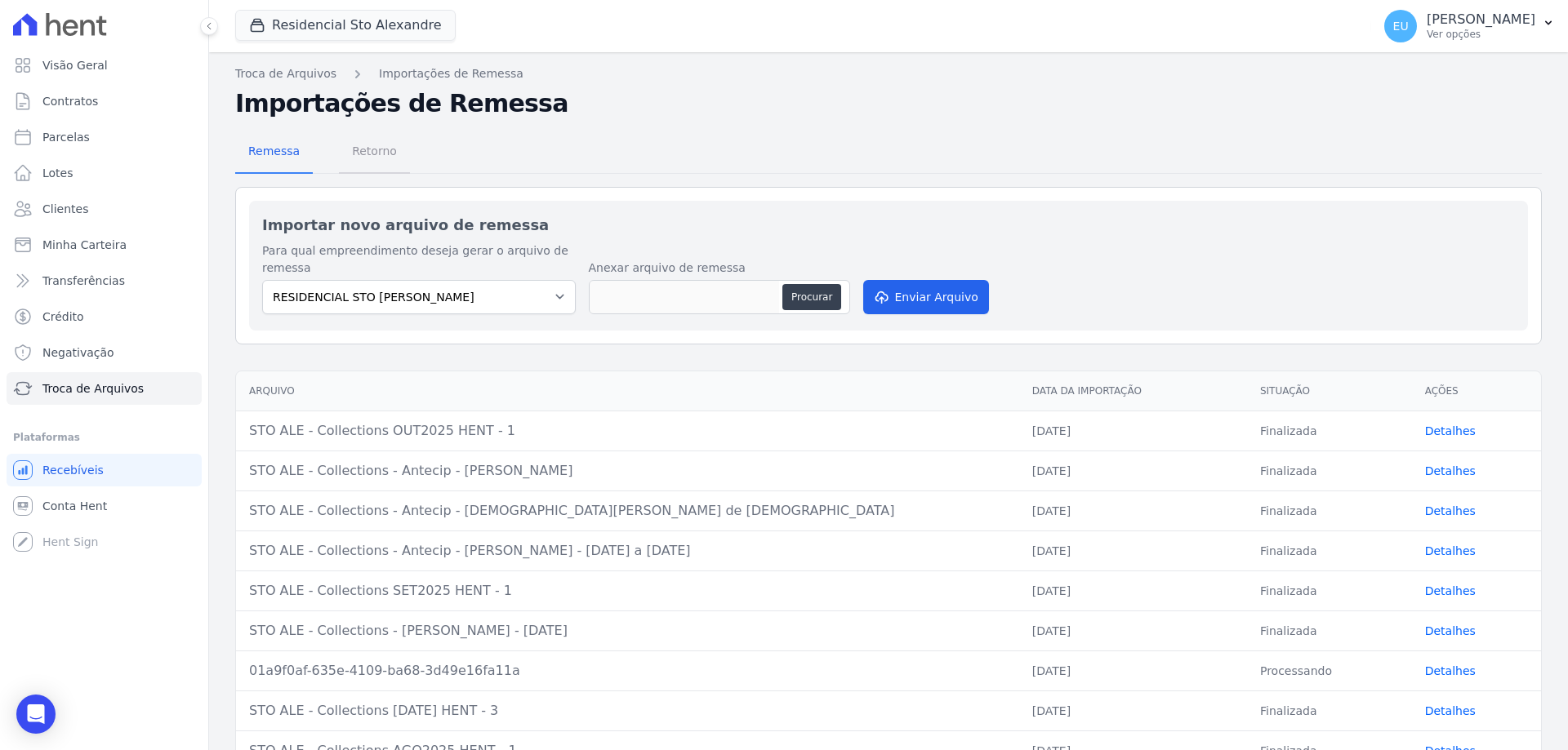
click at [355, 151] on span "Retorno" at bounding box center [375, 151] width 65 height 32
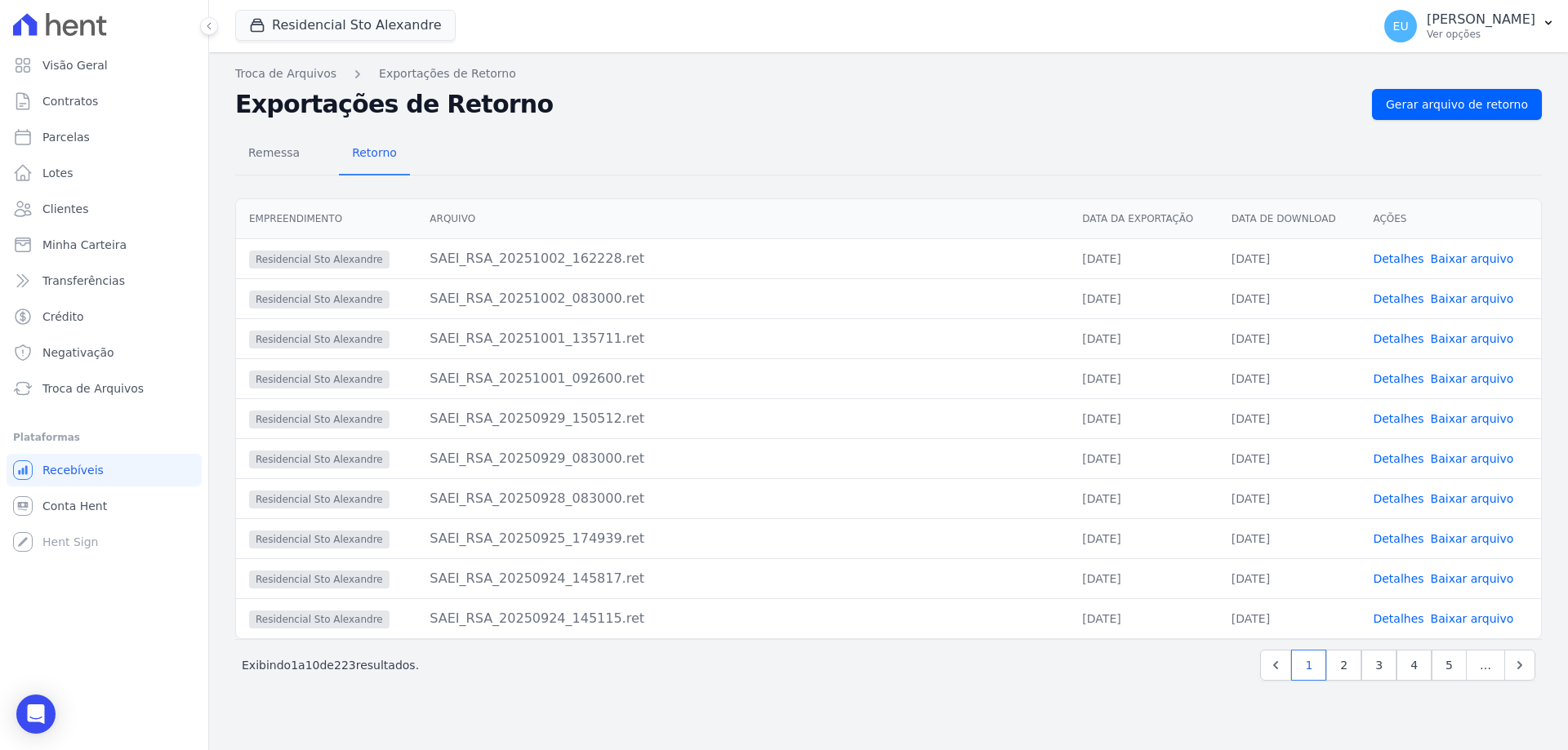
click at [1396, 257] on link "Detalhes" at bounding box center [1397, 259] width 50 height 13
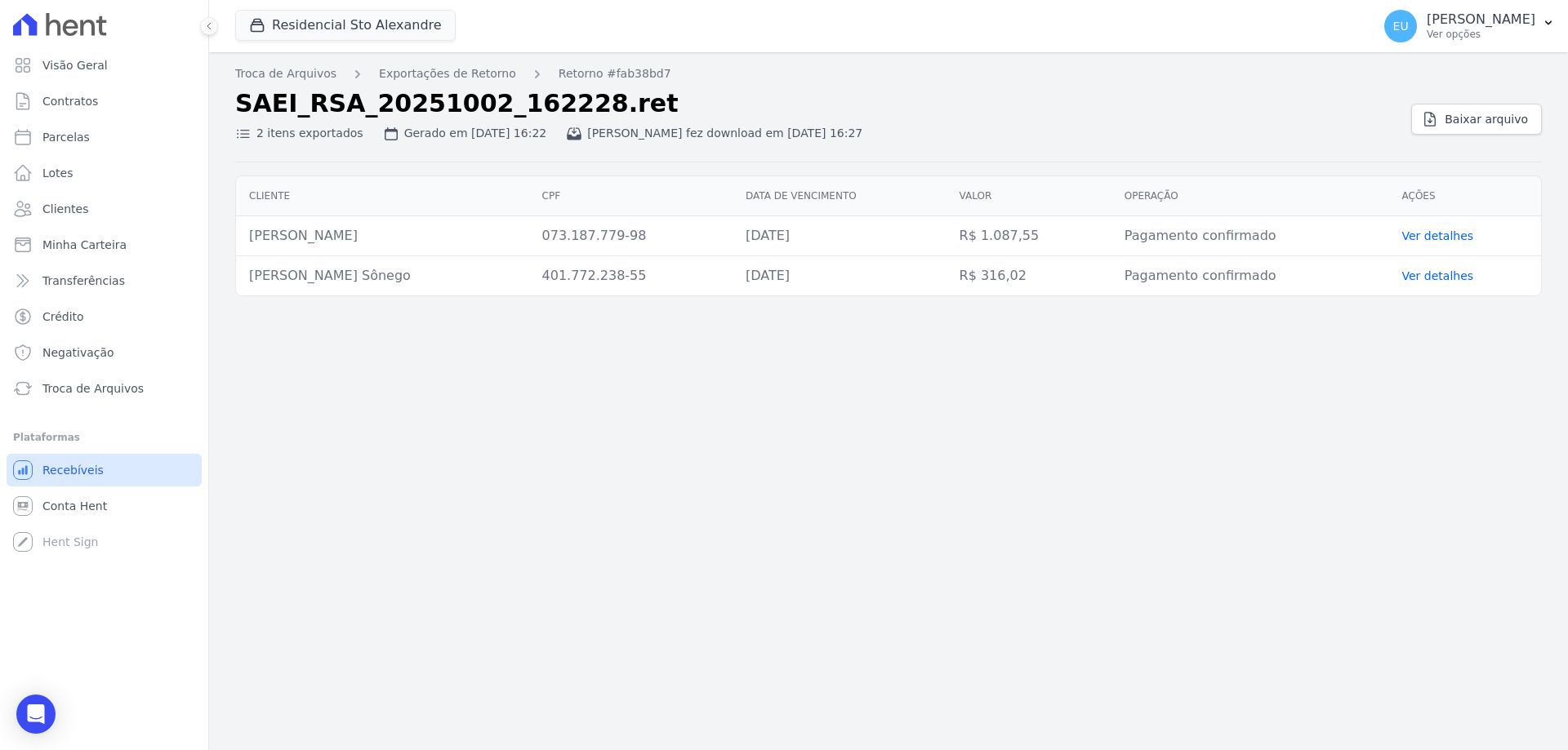
click at [68, 468] on span "Recebíveis" at bounding box center [73, 470] width 61 height 16
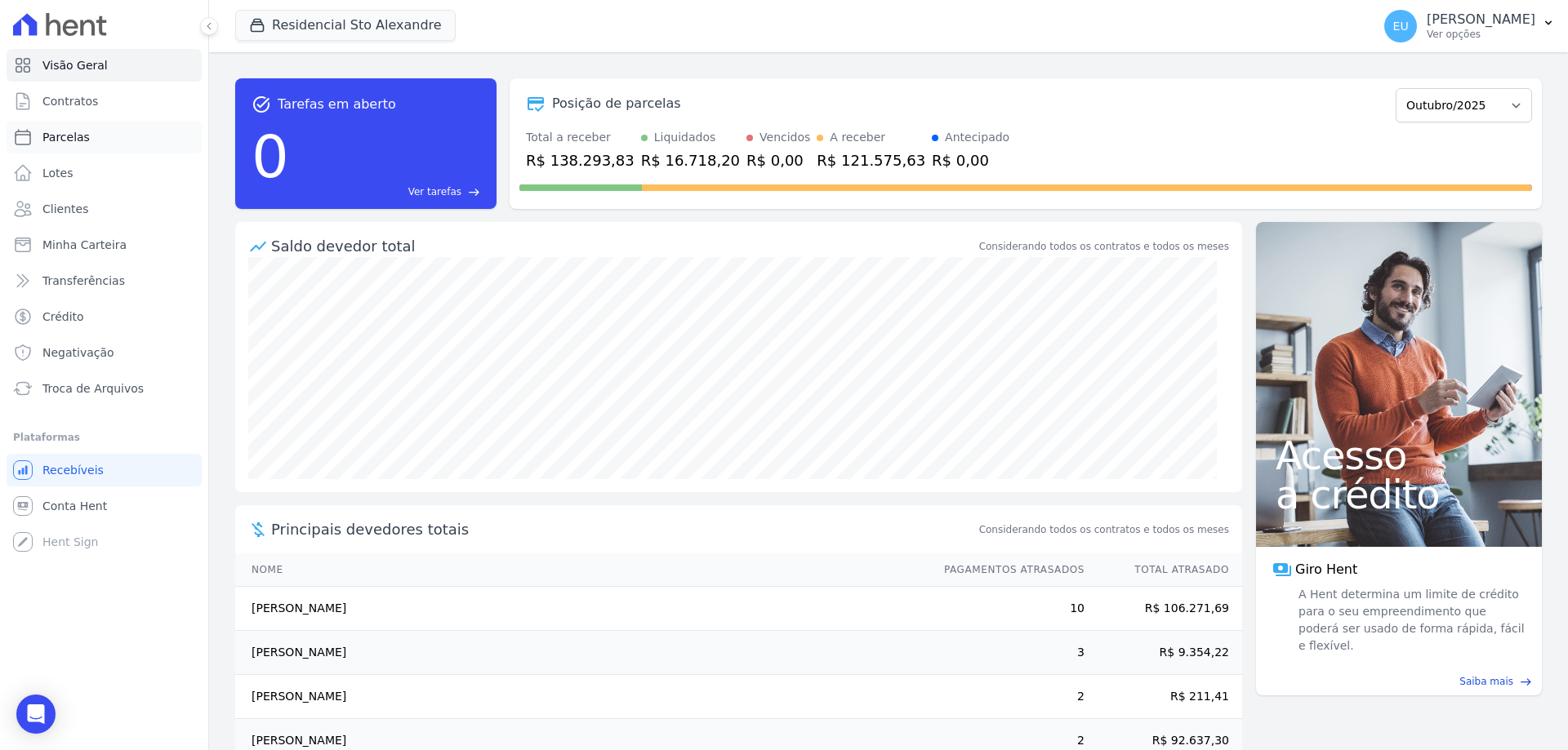
click at [73, 130] on span "Parcelas" at bounding box center [66, 137] width 47 height 16
select select
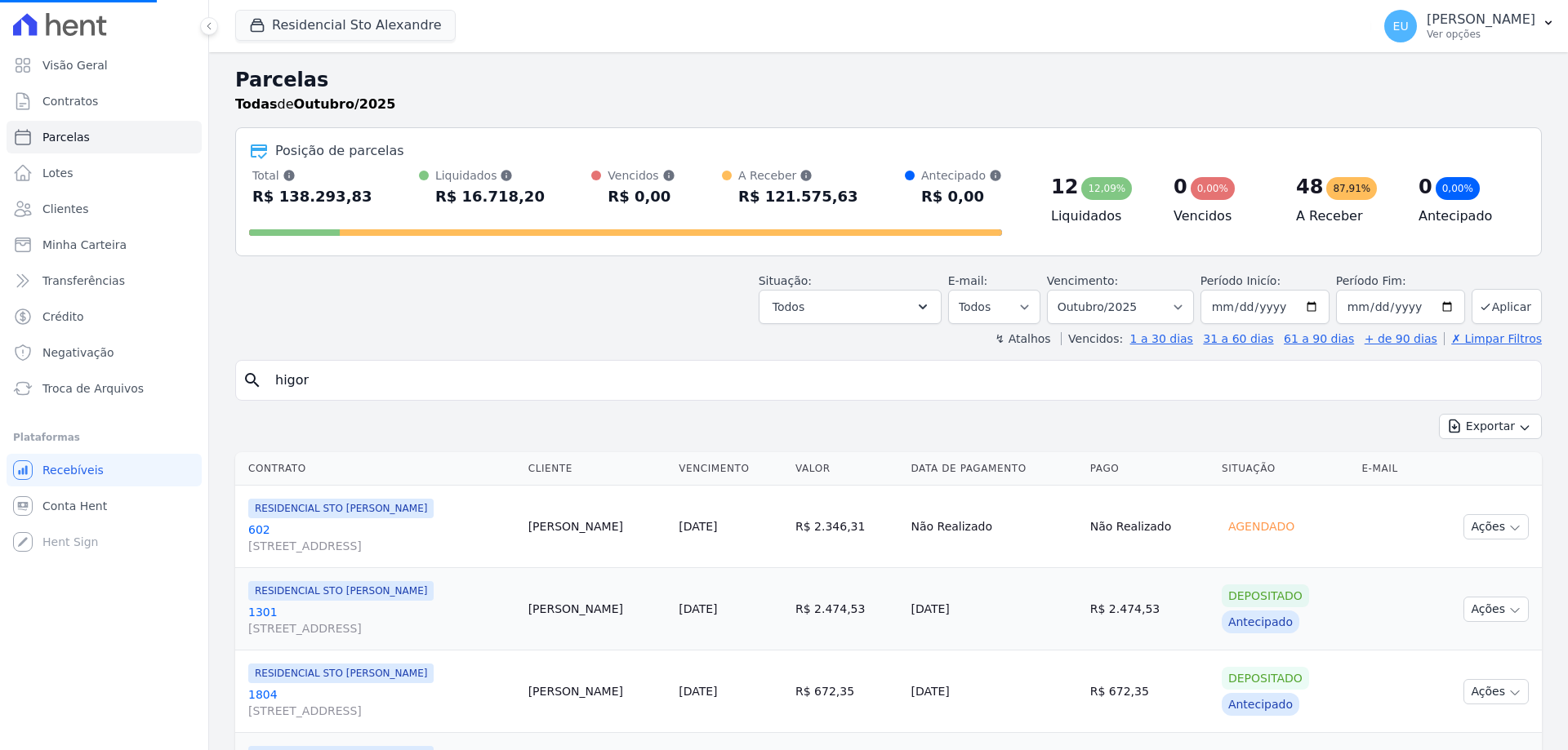
select select
click at [299, 381] on input "search" at bounding box center [900, 381] width 1269 height 32
type input "paulo"
select select
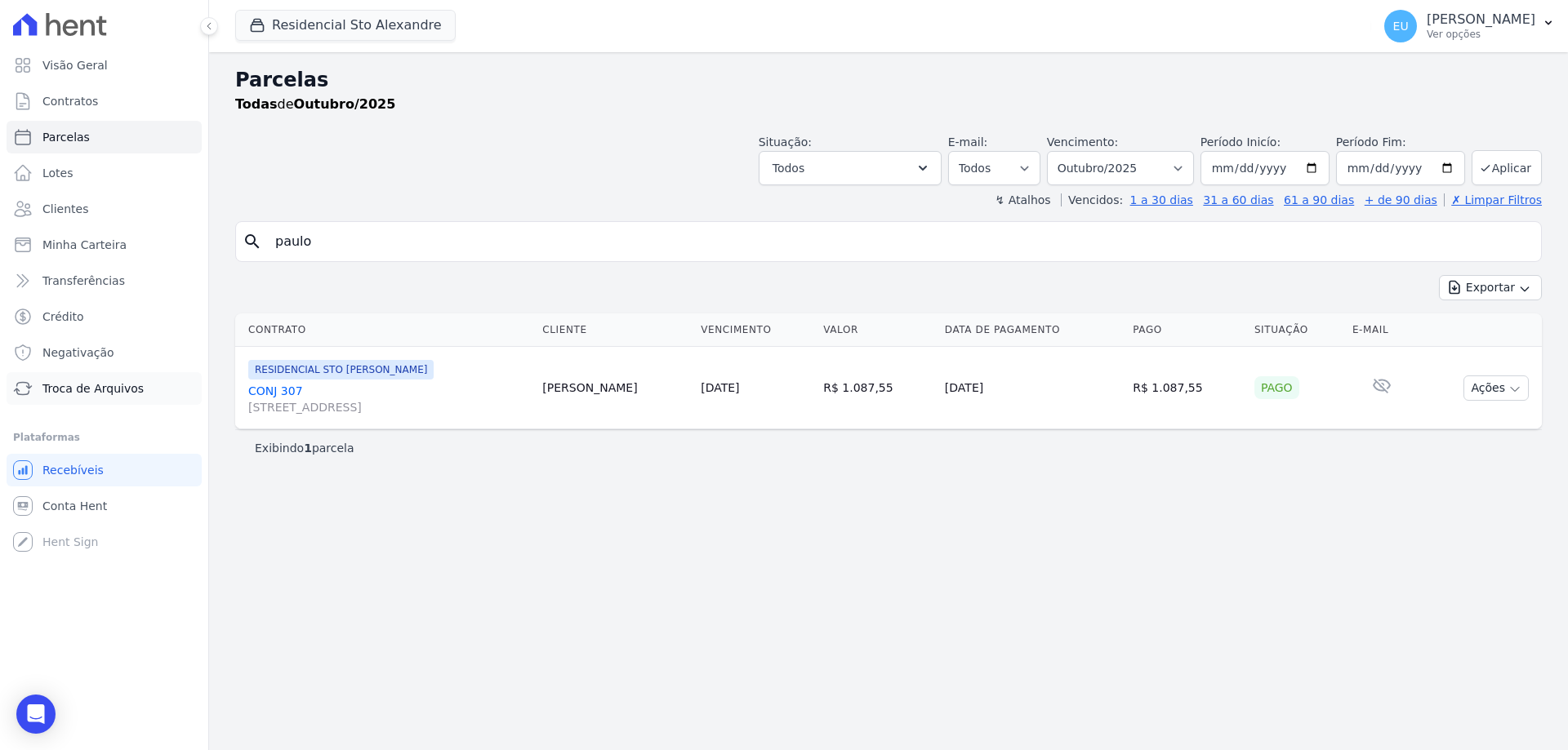
click at [93, 385] on span "Troca de Arquivos" at bounding box center [93, 388] width 102 height 16
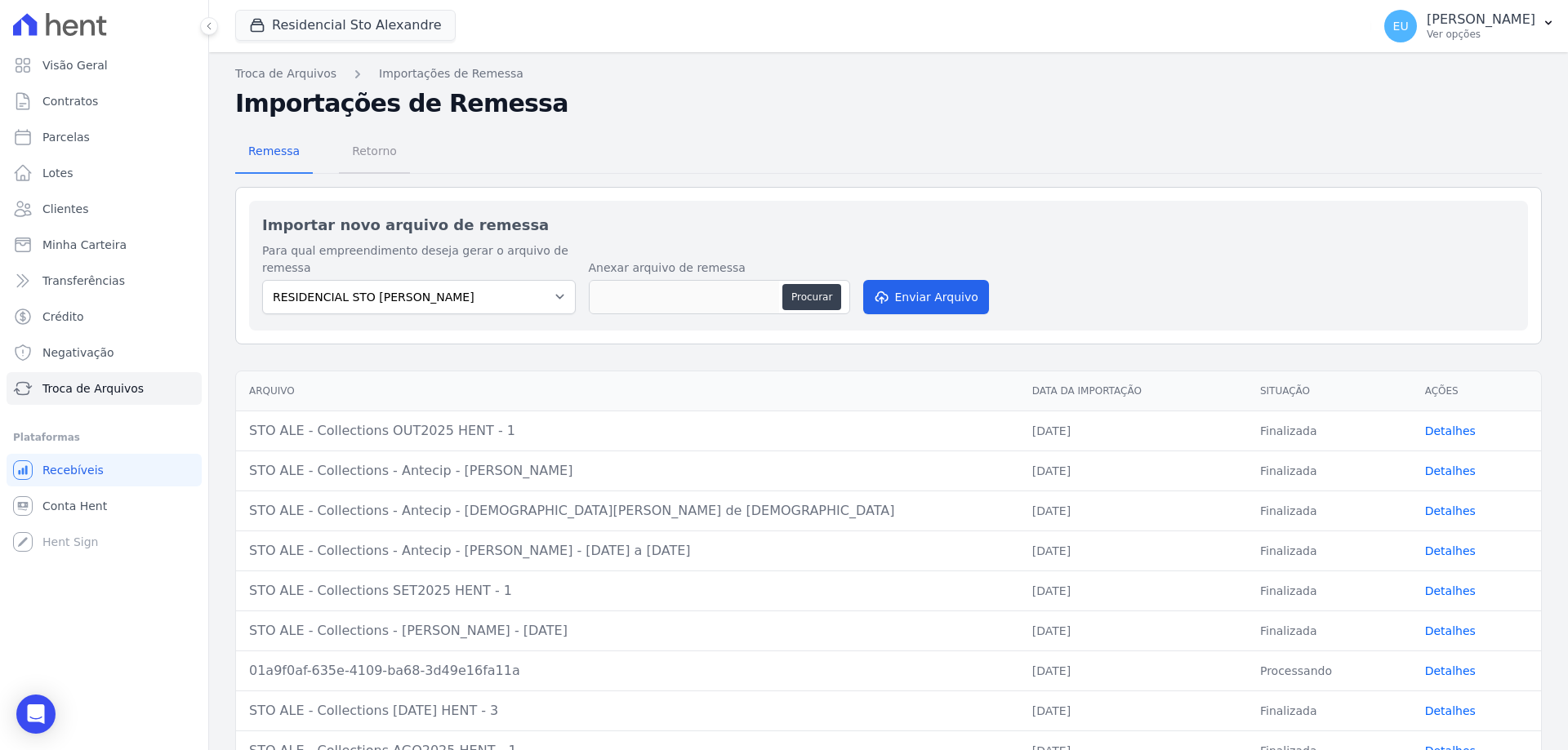
click at [363, 149] on span "Retorno" at bounding box center [375, 151] width 65 height 32
